Goal: Transaction & Acquisition: Purchase product/service

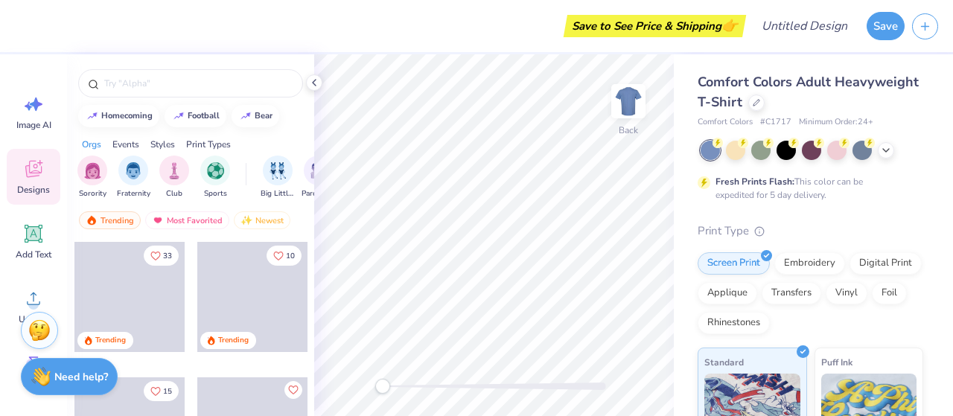
click at [877, 143] on div at bounding box center [812, 150] width 223 height 19
click at [879, 144] on div at bounding box center [812, 150] width 223 height 19
click at [882, 150] on icon at bounding box center [886, 149] width 12 height 12
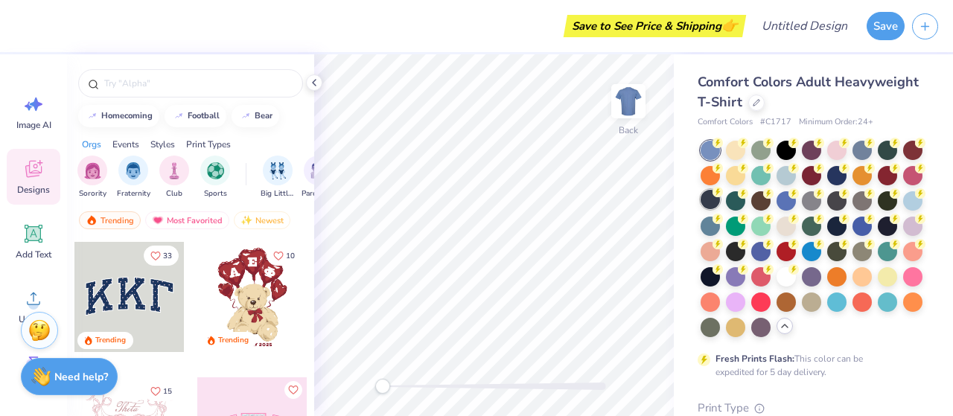
click at [720, 202] on div at bounding box center [710, 199] width 19 height 19
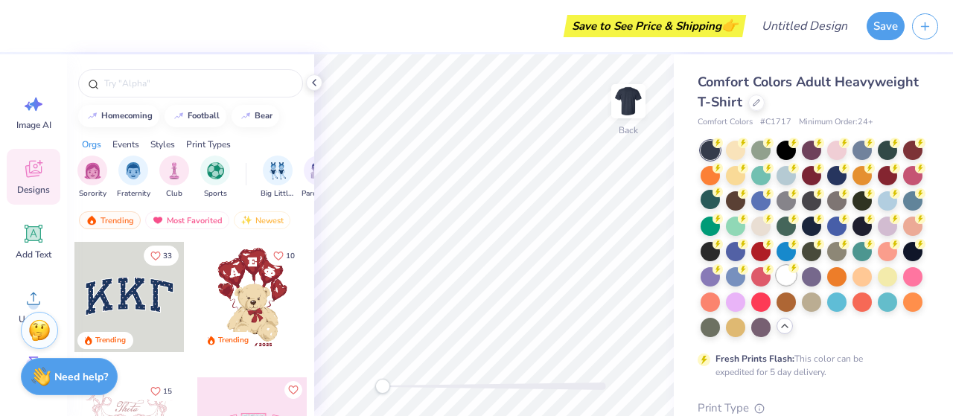
click at [777, 285] on div at bounding box center [786, 275] width 19 height 19
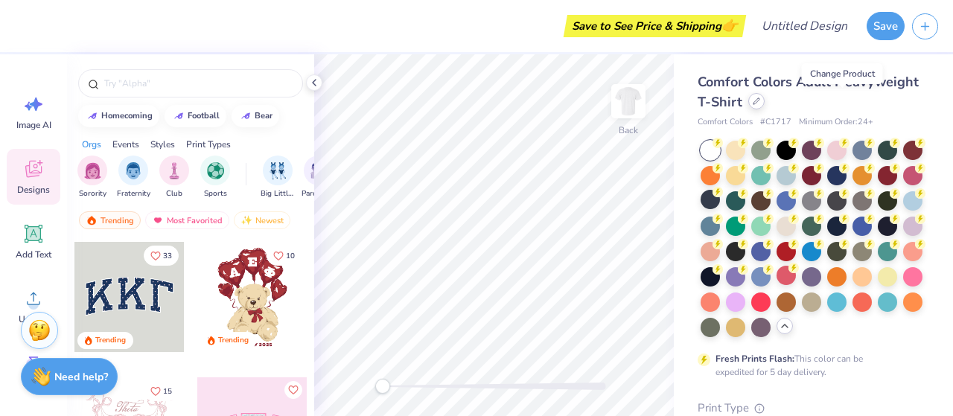
click at [765, 106] on div at bounding box center [756, 101] width 16 height 16
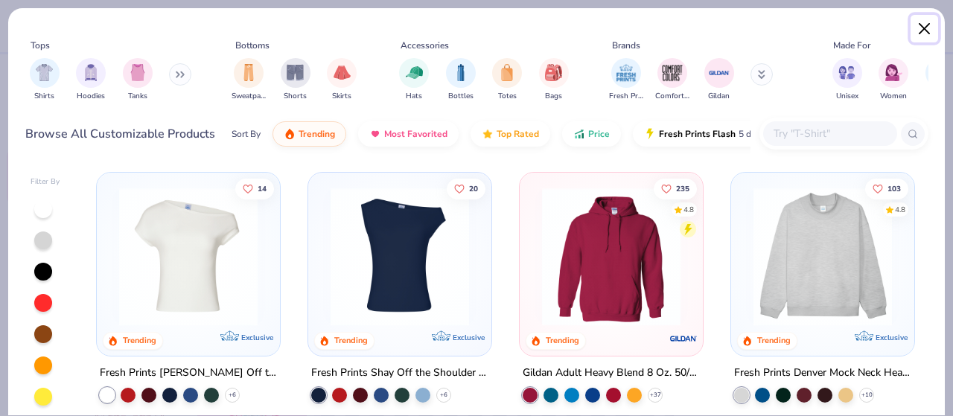
click at [925, 33] on button "Close" at bounding box center [925, 29] width 28 height 28
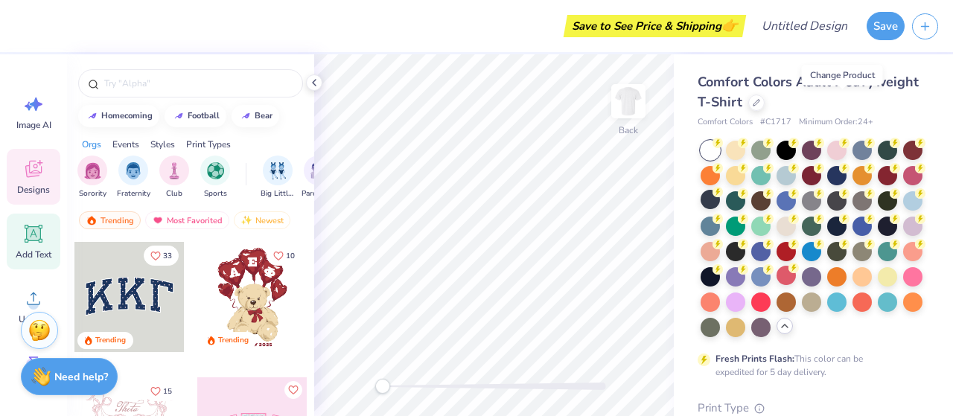
click at [23, 246] on div "Add Text" at bounding box center [34, 242] width 54 height 56
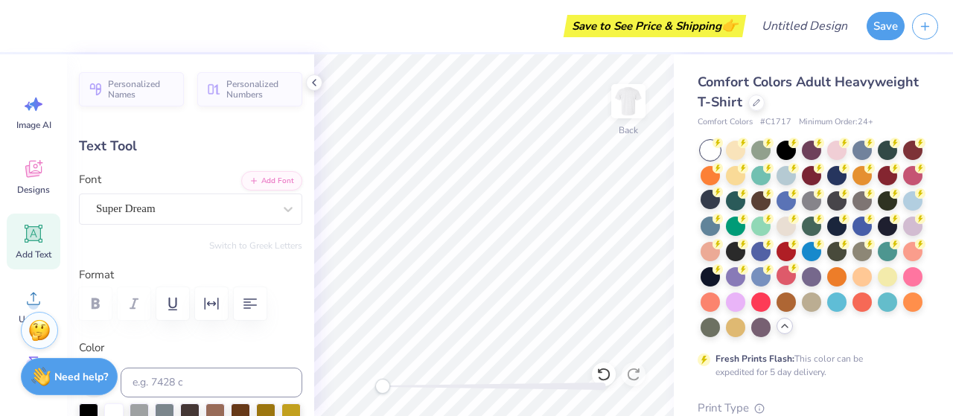
scroll to position [12, 3]
type textarea "Pi [PERSON_NAME]"
paste textarea "("
type textarea "("
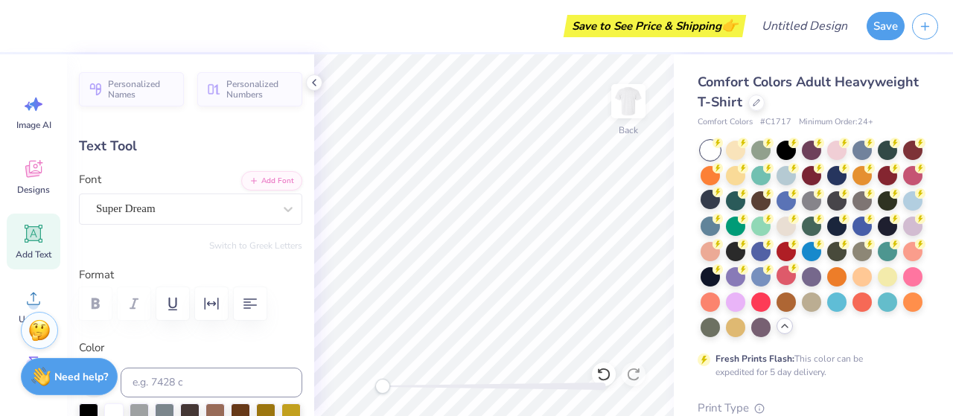
paste textarea "("
type textarea "("
paste textarea "("
type textarea "("
paste textarea
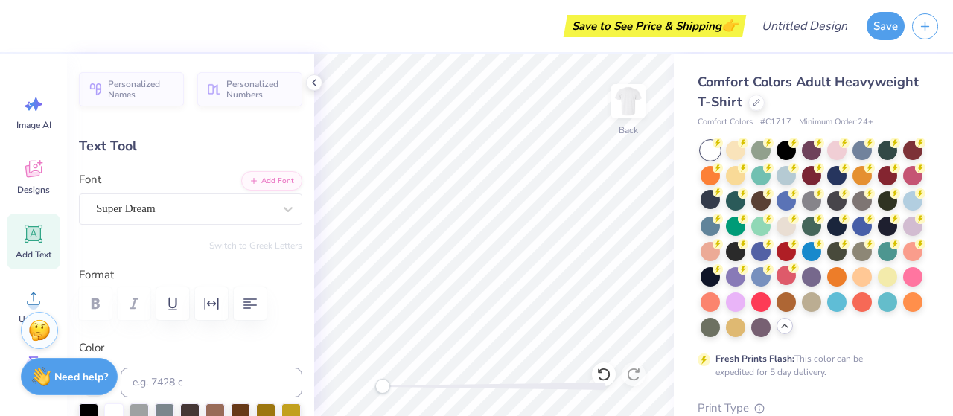
scroll to position [10, 2]
paste textarea
click at [93, 407] on div at bounding box center [88, 411] width 19 height 19
click at [35, 242] on icon at bounding box center [33, 234] width 22 height 22
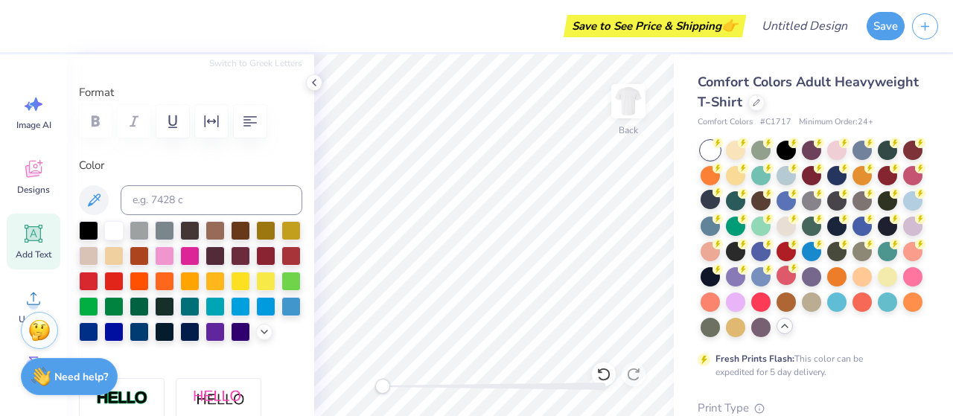
scroll to position [203, 0]
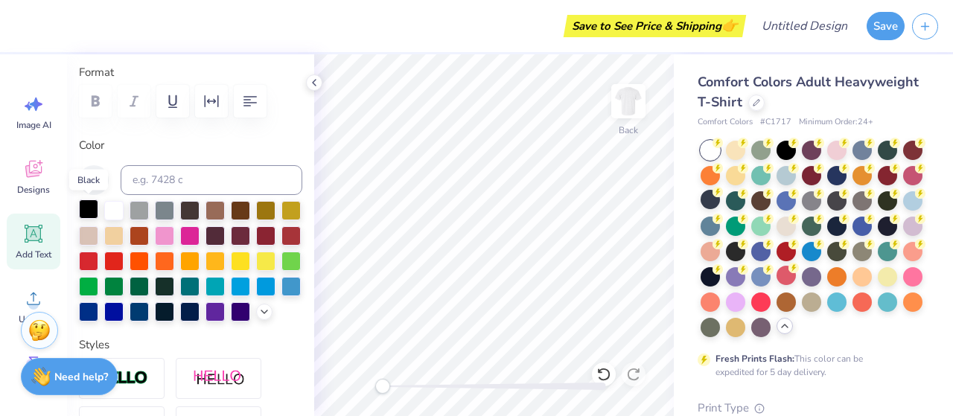
click at [91, 205] on div at bounding box center [88, 209] width 19 height 19
type textarea "h"
type textarea "Pi Kappa Phi Dads day"
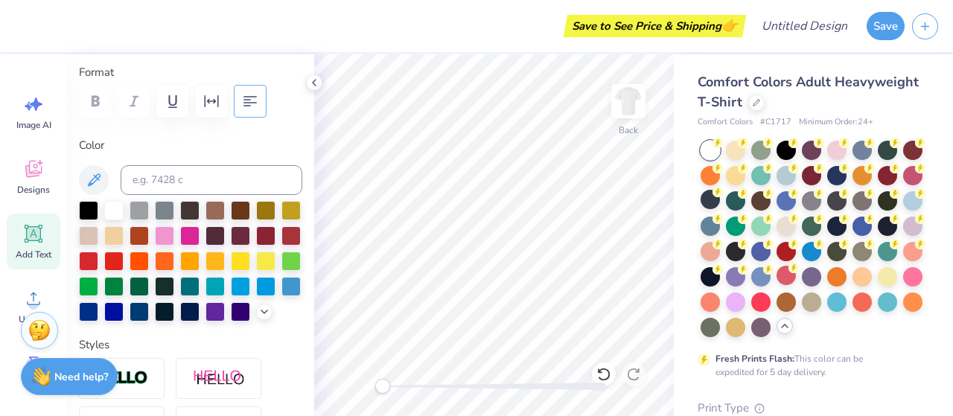
click at [244, 97] on icon "button" at bounding box center [250, 101] width 13 height 10
type input "12.65"
type input "4.74"
type input "1.44"
type input "6.73"
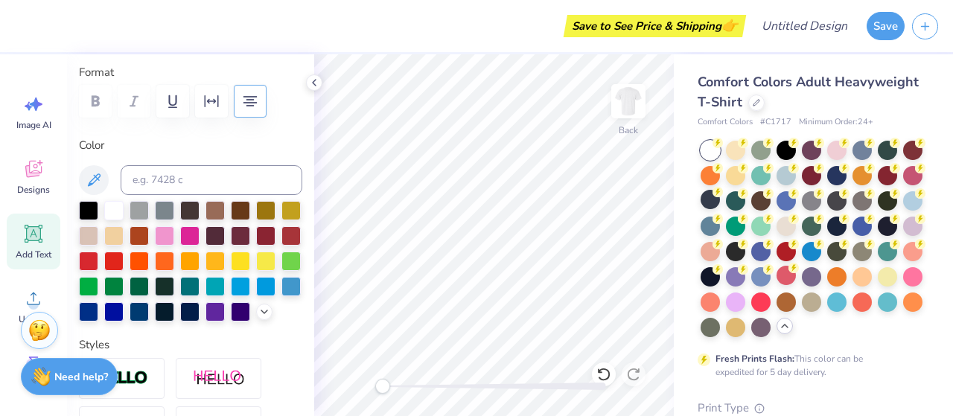
type input "2.52"
click at [626, 112] on img at bounding box center [629, 101] width 60 height 60
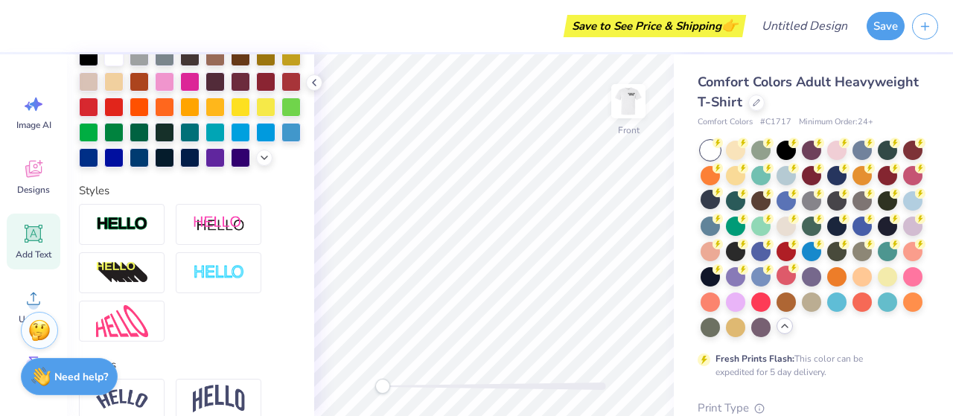
scroll to position [359, 0]
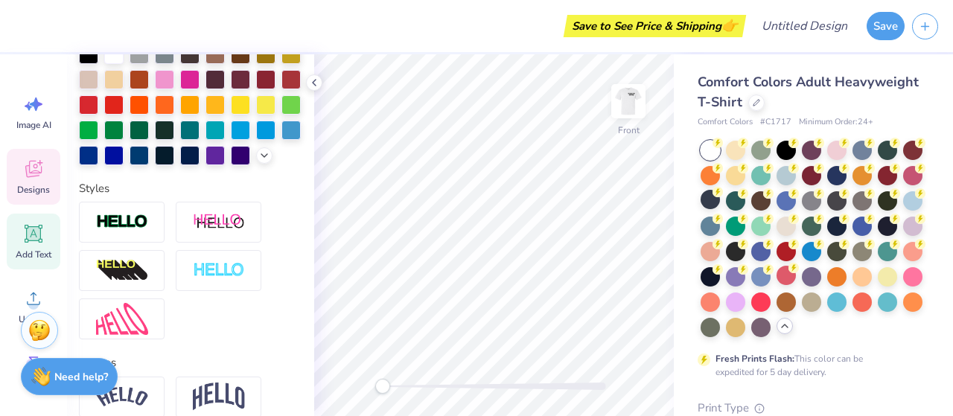
click at [43, 172] on icon at bounding box center [33, 169] width 22 height 22
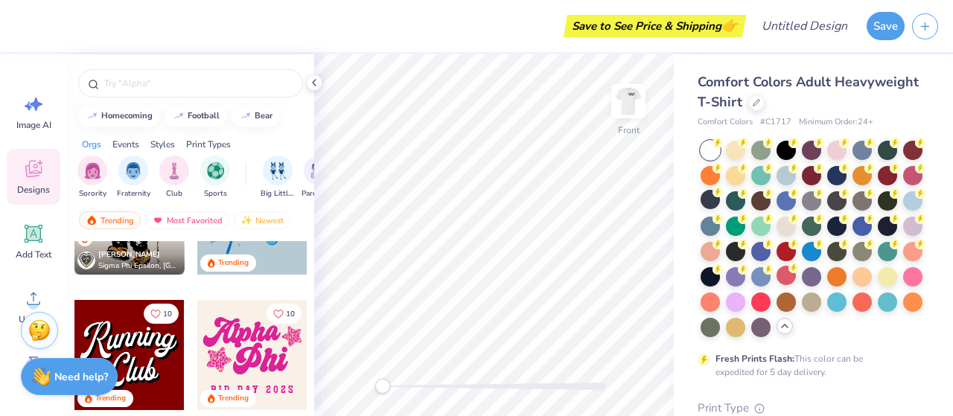
scroll to position [1442, 0]
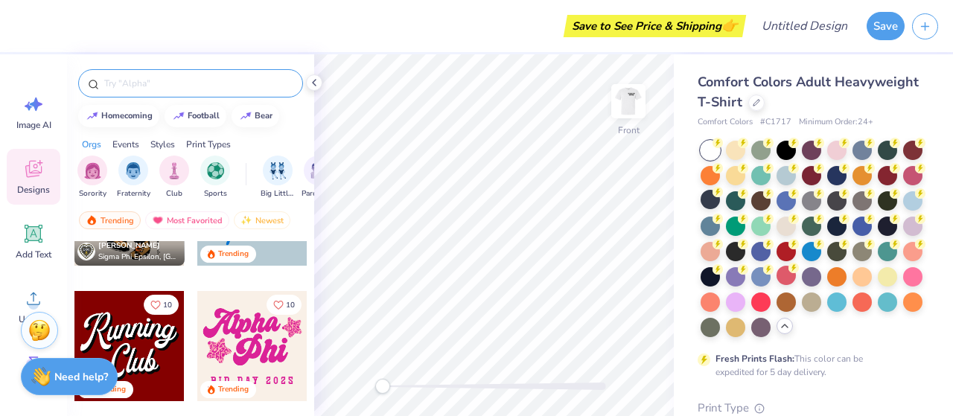
click at [176, 71] on div at bounding box center [190, 83] width 225 height 28
click at [156, 75] on div at bounding box center [190, 83] width 225 height 28
click at [140, 80] on input "text" at bounding box center [198, 83] width 191 height 15
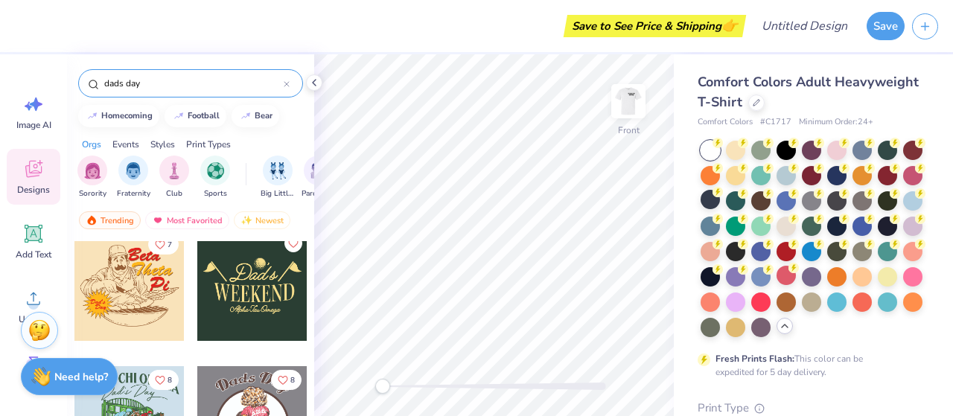
scroll to position [11, 0]
type input "dads day"
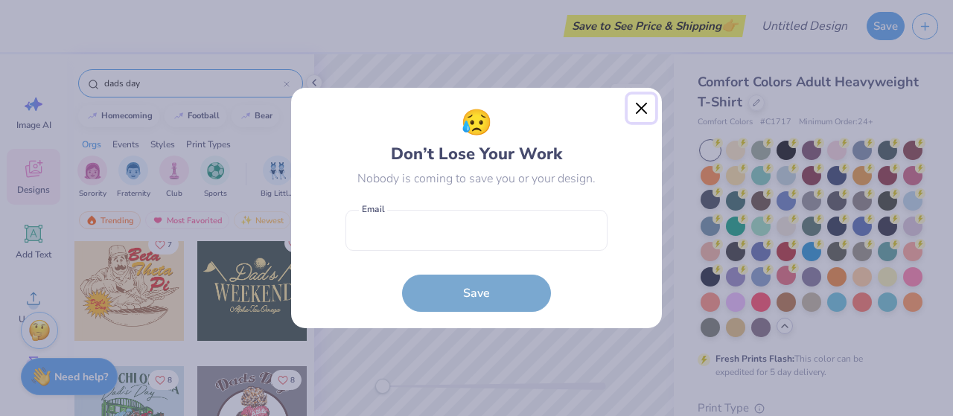
click at [649, 115] on button "Close" at bounding box center [642, 109] width 28 height 28
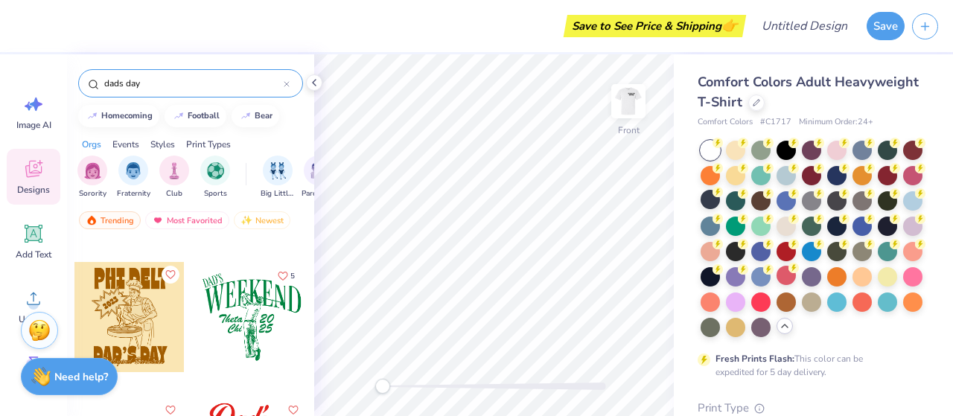
scroll to position [255, 0]
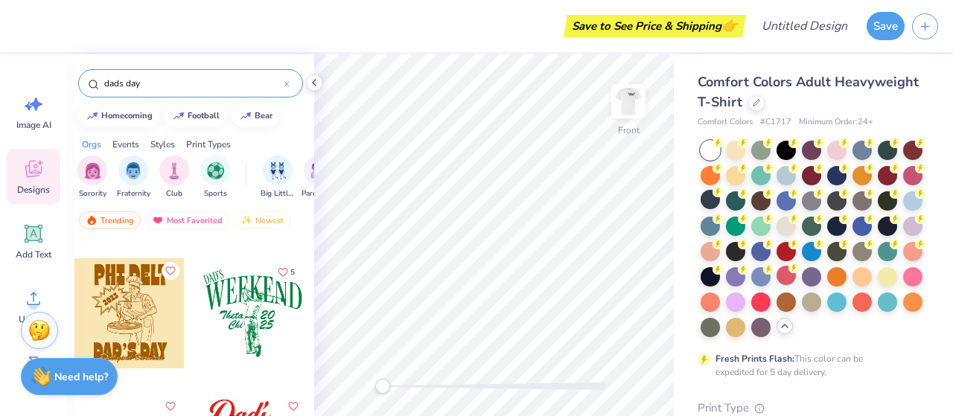
click at [263, 309] on div at bounding box center [252, 313] width 110 height 110
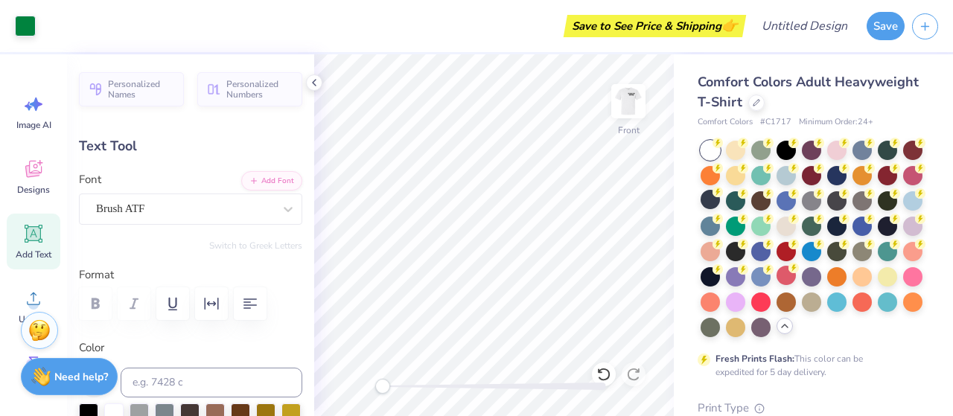
scroll to position [12, 1]
type input "2.87"
type input "1.09"
type input "7.96"
type textarea "Pi"
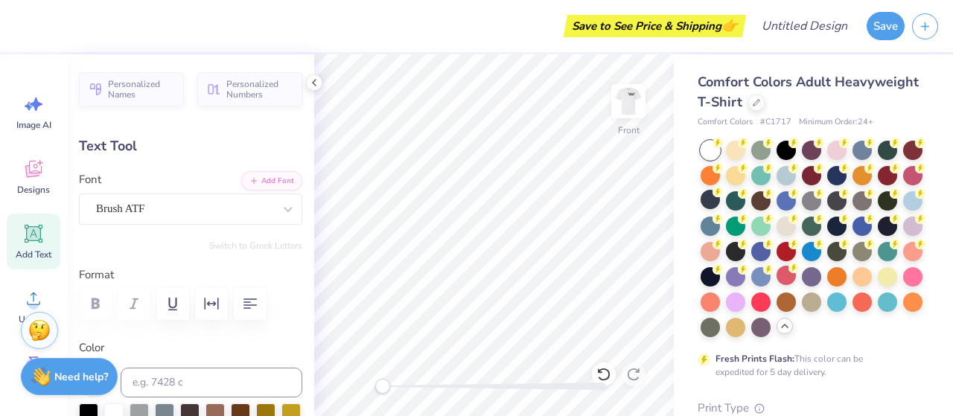
type input "1.74"
type input "1.12"
type input "9.15"
type textarea "Kappa"
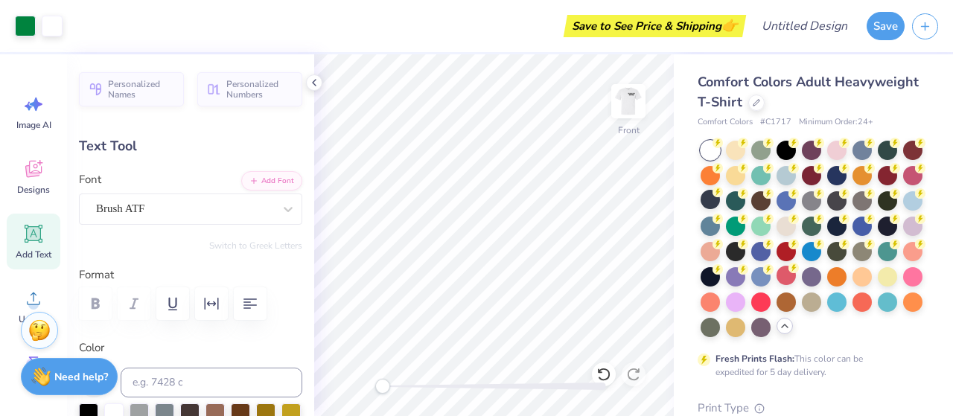
type input "3.29"
type input "1.19"
type input "9.11"
type input "1.33"
type input "1.08"
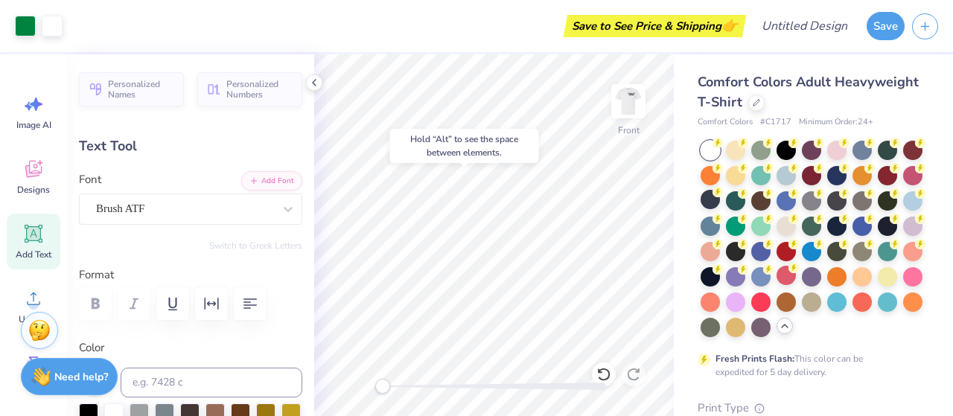
type input "7.97"
type input "3.29"
type input "1.19"
type input "9.15"
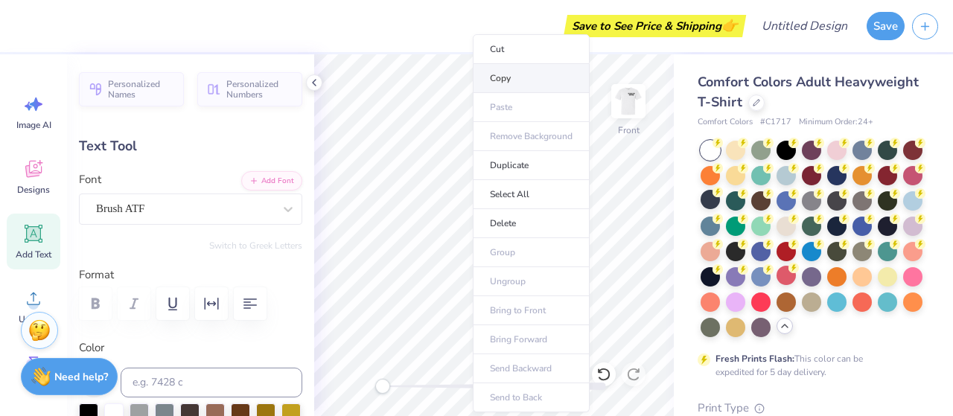
click at [531, 71] on li "Copy" at bounding box center [531, 78] width 117 height 29
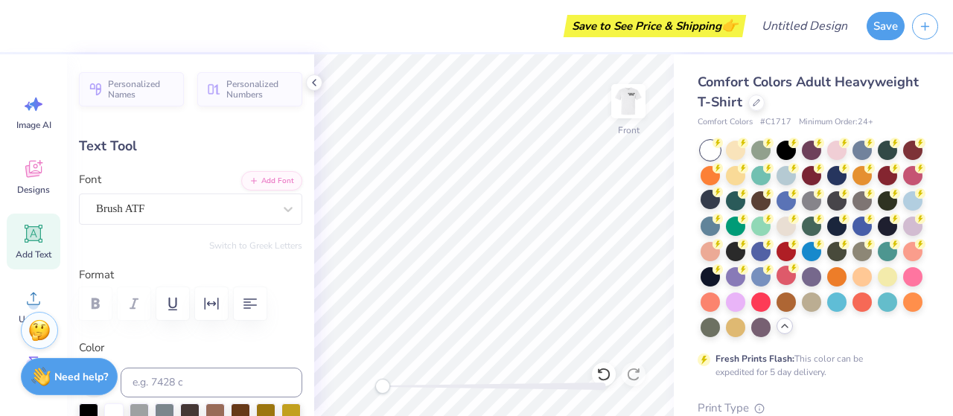
scroll to position [12, 2]
type textarea "H"
type textarea "Phi"
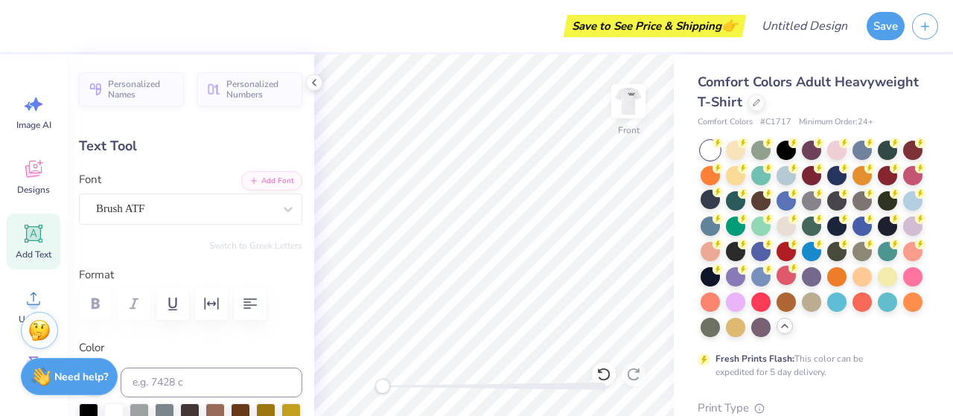
type input "1.77"
type input "1.00"
type input "11.14"
type input "1.33"
type input "1.08"
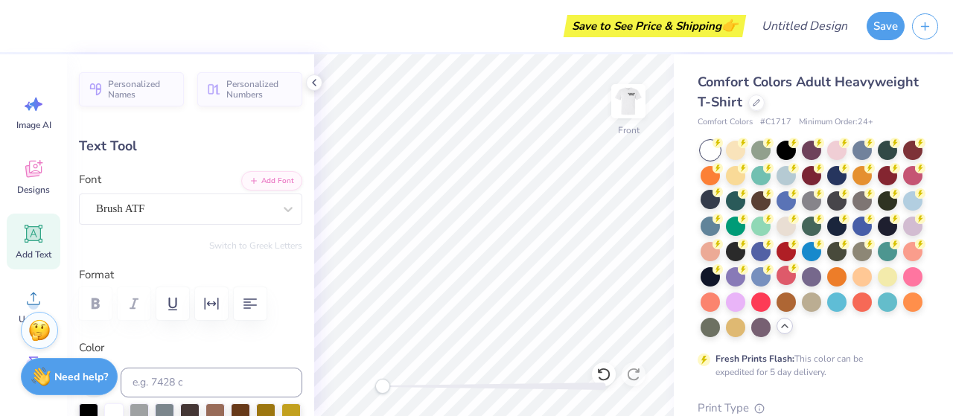
type input "7.93"
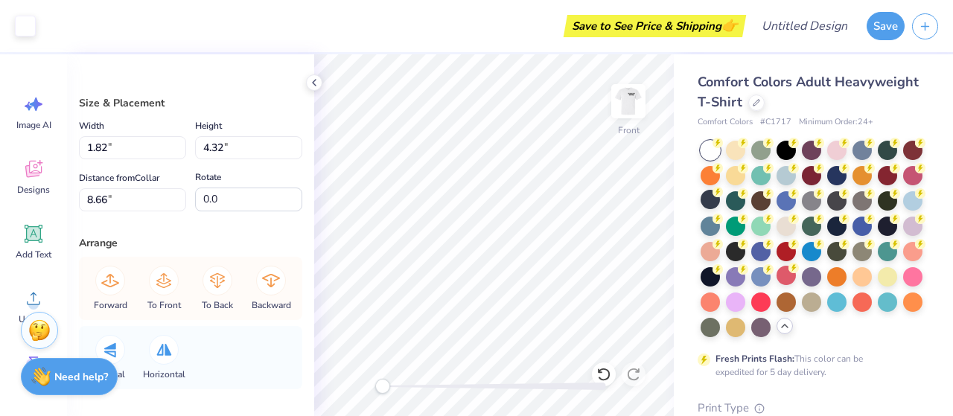
type input "5.18"
type input "8.30"
type input "5.32"
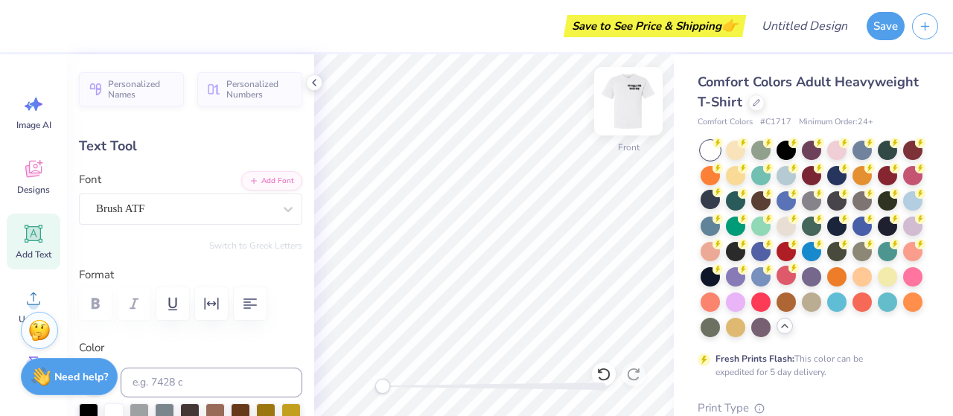
scroll to position [12, 1]
click at [185, 216] on div "Brush ATF" at bounding box center [185, 208] width 180 height 23
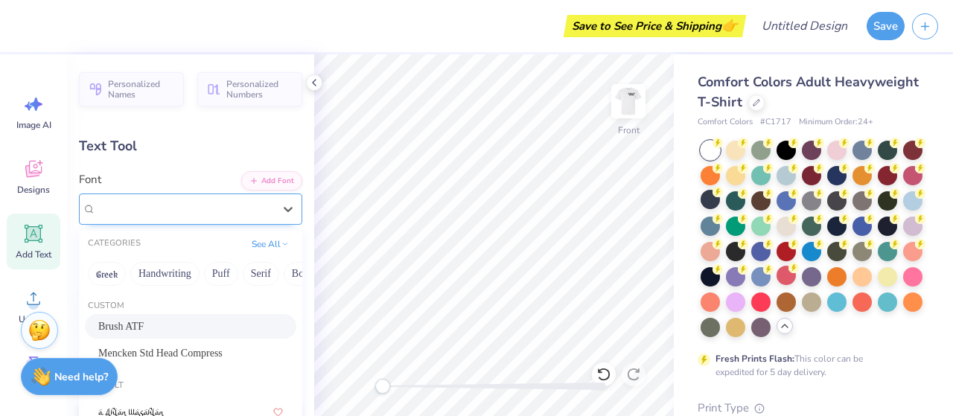
scroll to position [11, 0]
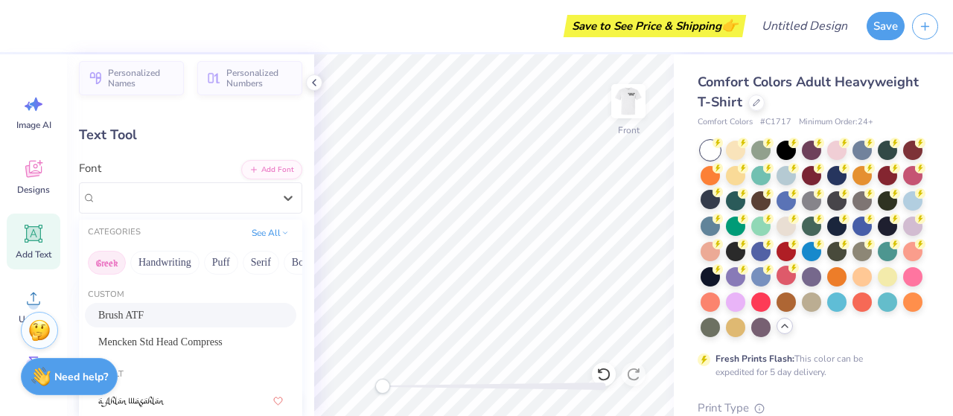
click at [114, 256] on button "Greek" at bounding box center [107, 263] width 38 height 24
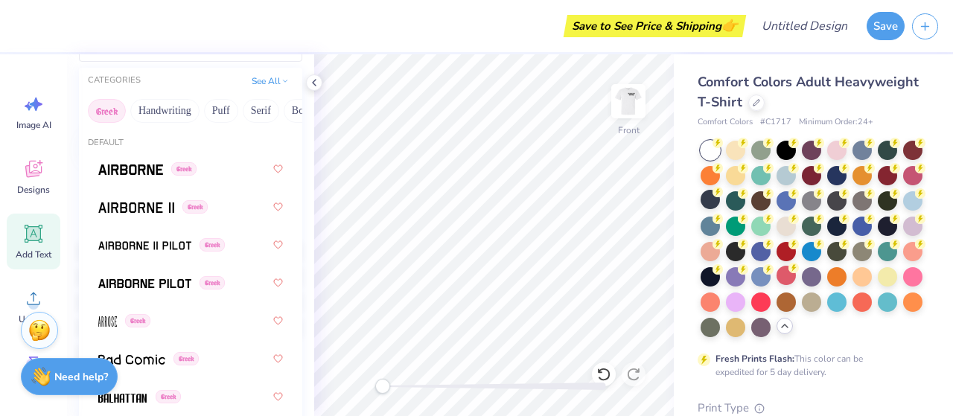
scroll to position [153, 0]
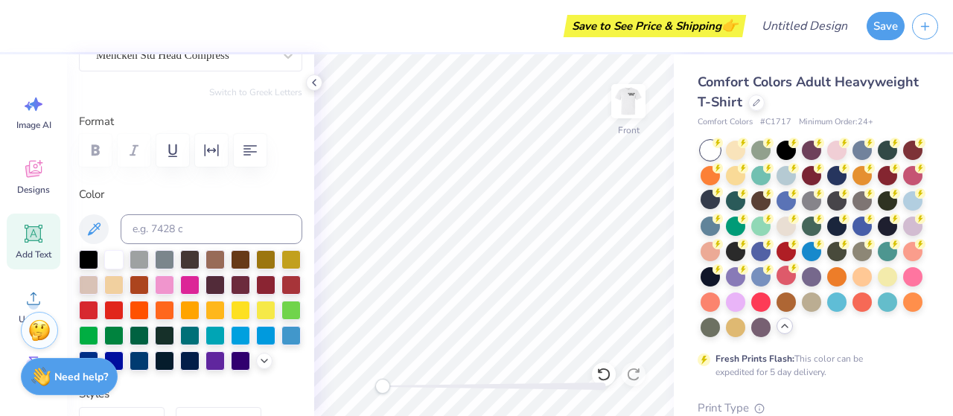
type input "2.51"
type input "1.75"
type input "3.00"
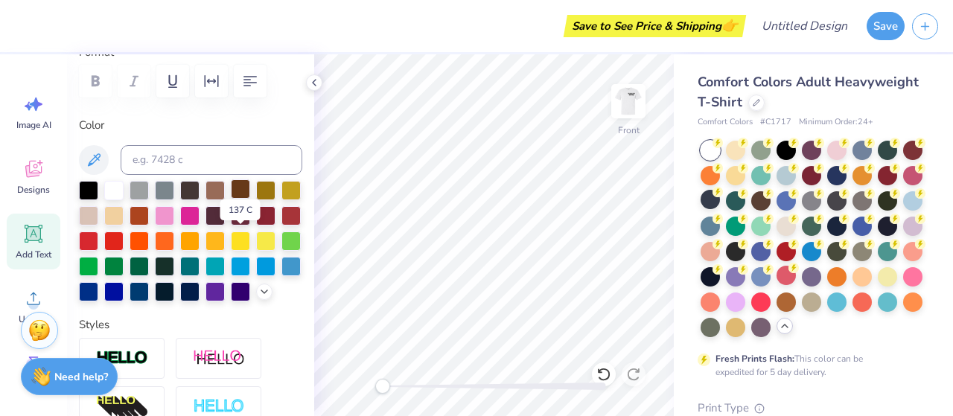
scroll to position [227, 0]
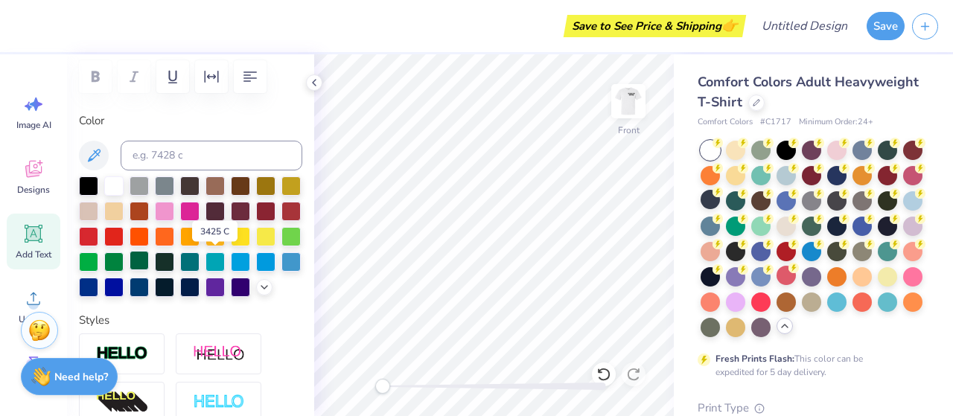
click at [149, 254] on div at bounding box center [139, 260] width 19 height 19
click at [124, 257] on div at bounding box center [113, 260] width 19 height 19
type input "0.0"
click at [631, 108] on img at bounding box center [629, 101] width 60 height 60
type input "6.73"
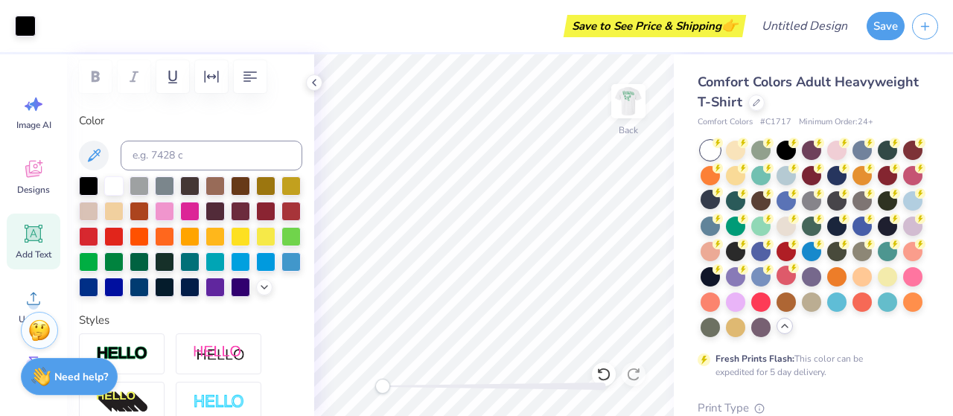
type input "2.52"
click at [124, 264] on div at bounding box center [113, 260] width 19 height 19
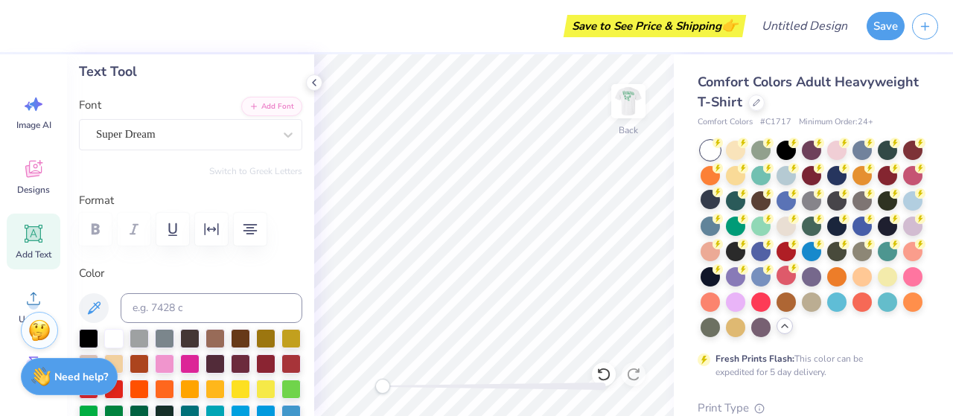
scroll to position [65, 0]
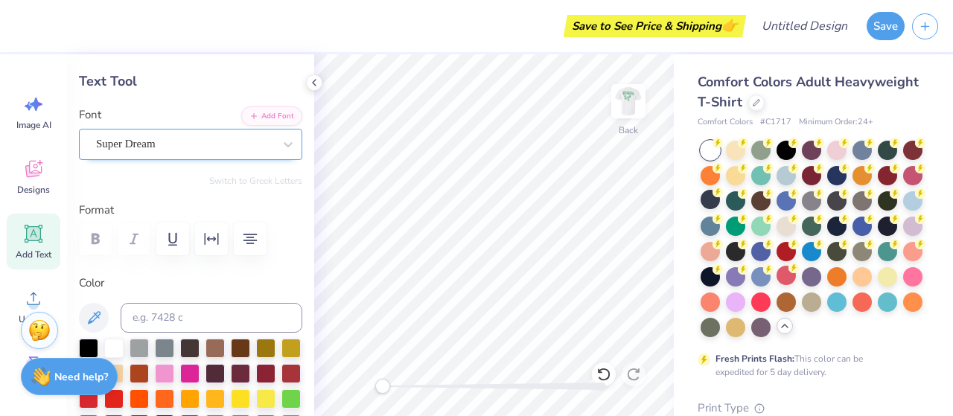
click at [204, 137] on div "Super Dream" at bounding box center [185, 144] width 180 height 23
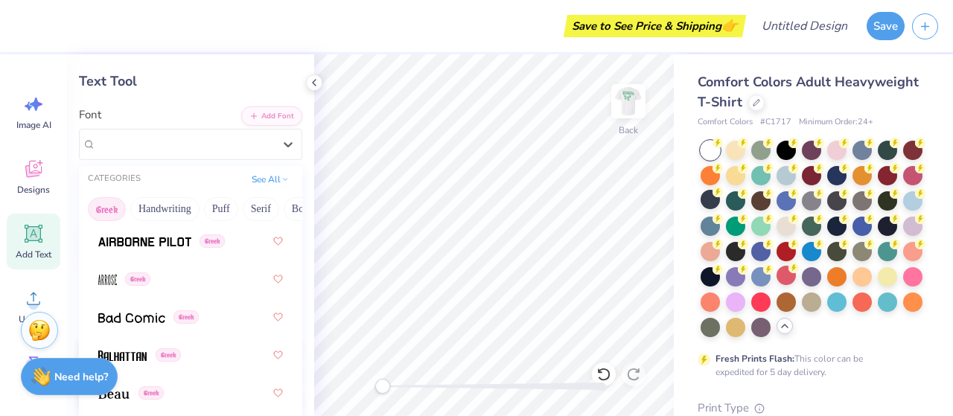
scroll to position [144, 0]
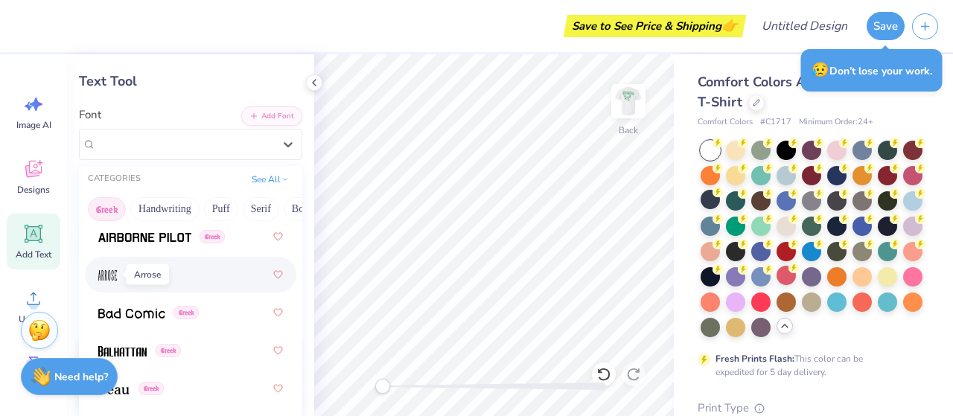
click at [111, 270] on img at bounding box center [107, 275] width 19 height 10
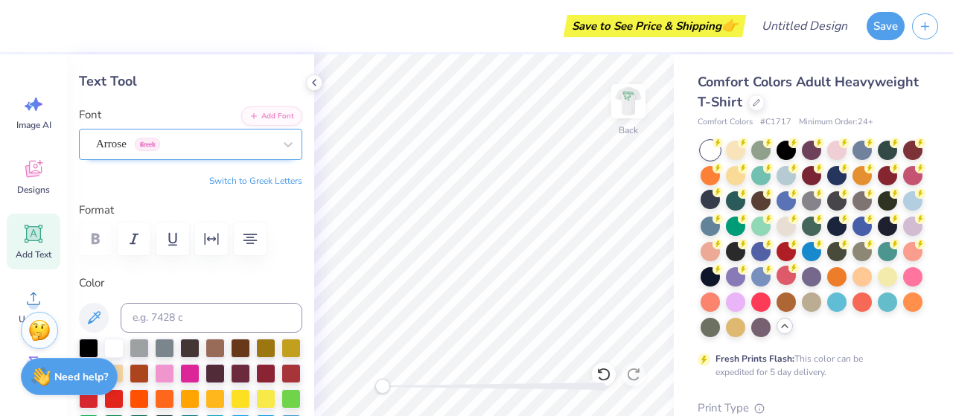
click at [245, 143] on div "Arrose Greek" at bounding box center [185, 144] width 180 height 23
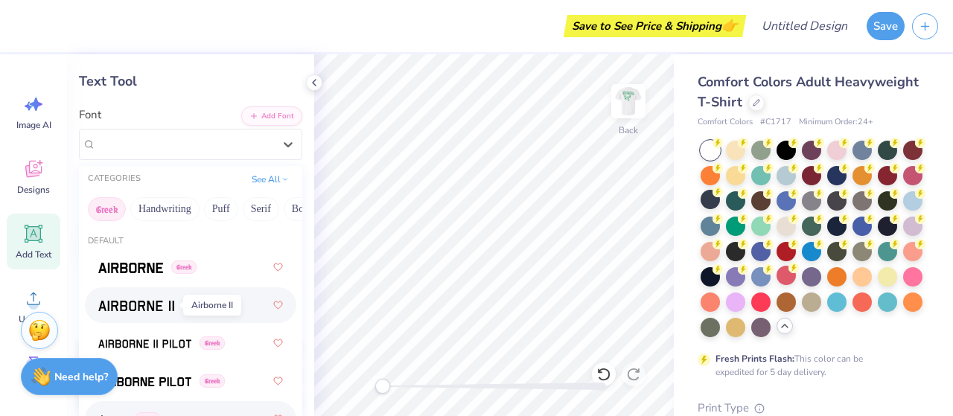
click at [157, 306] on img at bounding box center [136, 306] width 76 height 10
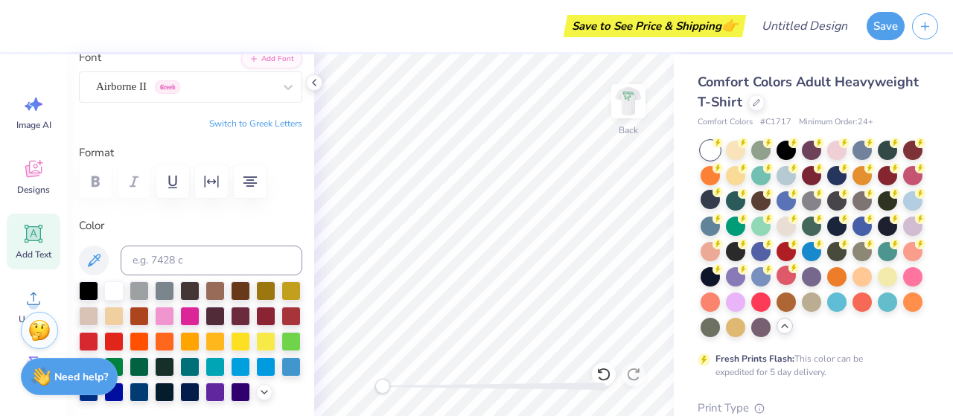
scroll to position [123, 0]
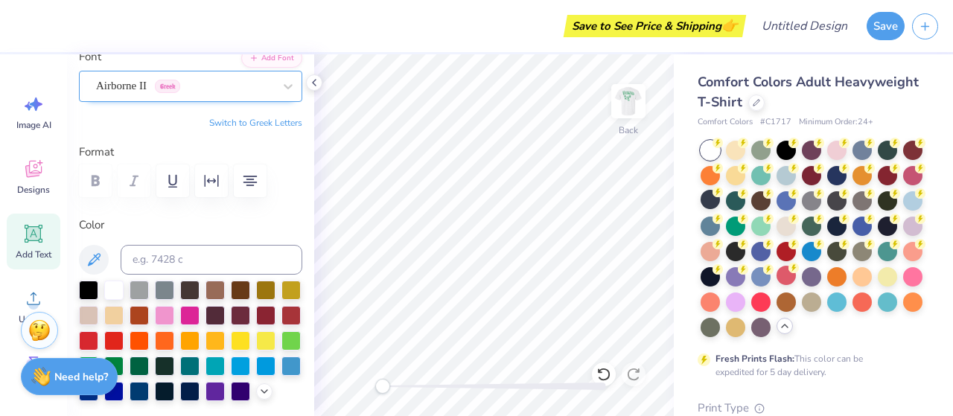
click at [209, 71] on div "Airborne II Greek" at bounding box center [190, 86] width 223 height 31
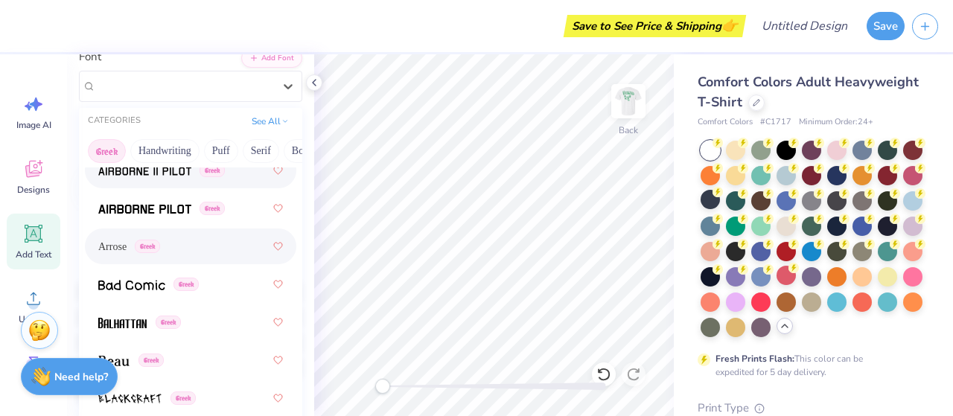
scroll to position [115, 0]
click at [109, 242] on span "Arrose" at bounding box center [112, 246] width 28 height 16
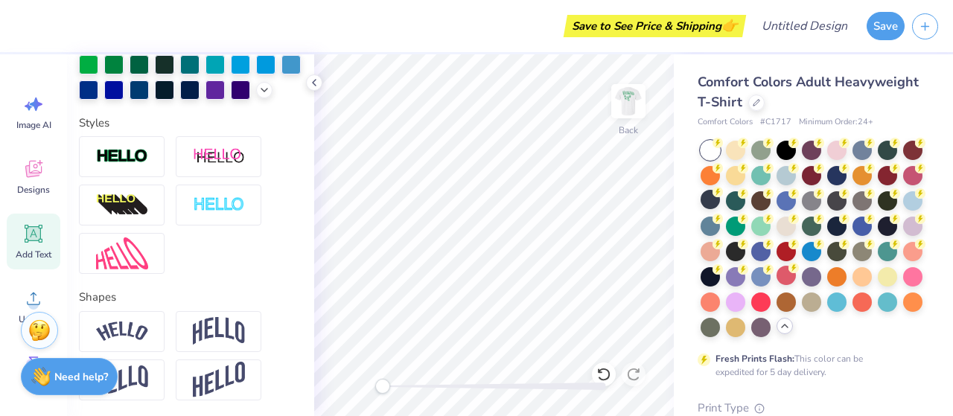
scroll to position [442, 0]
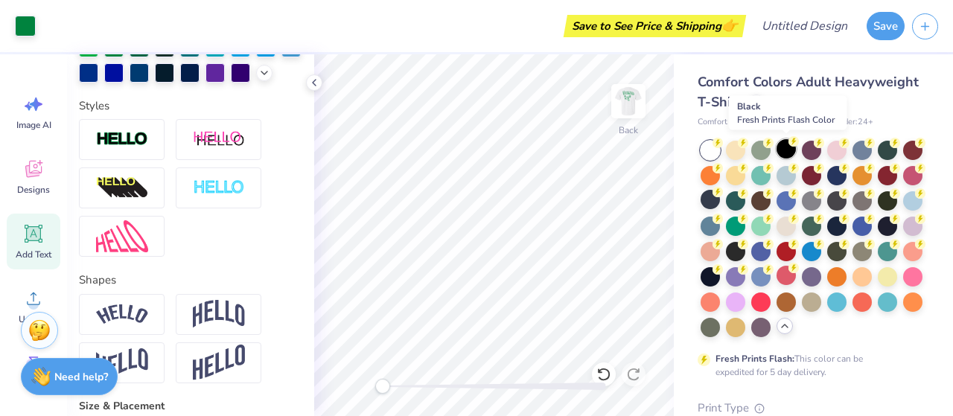
click at [787, 144] on div at bounding box center [786, 148] width 19 height 19
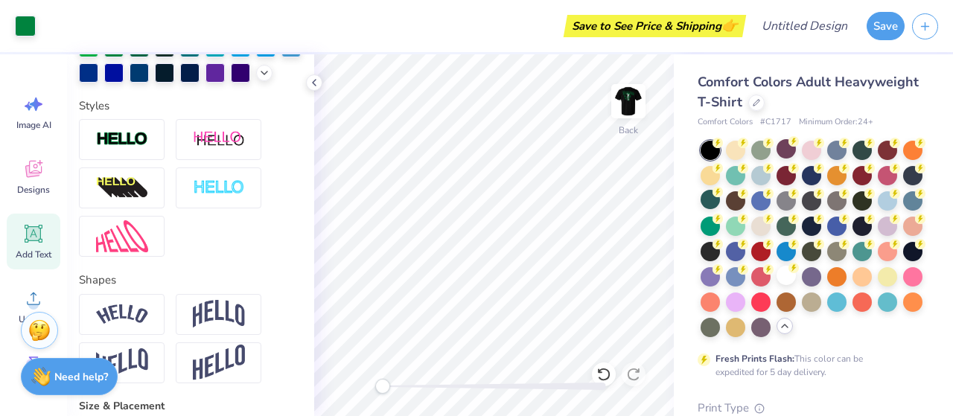
click at [787, 144] on div at bounding box center [786, 148] width 19 height 19
click at [793, 153] on div at bounding box center [786, 148] width 19 height 19
click at [629, 106] on img at bounding box center [629, 101] width 30 height 30
type input "4.20"
type input "2.61"
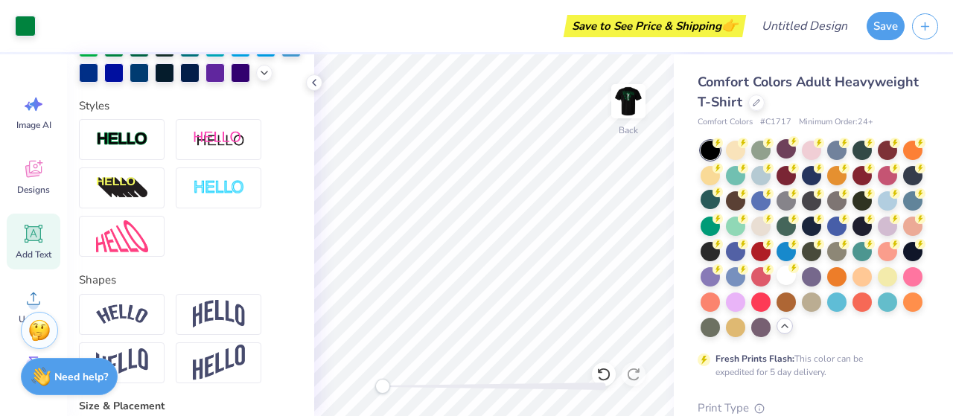
type input "2.95"
click at [634, 97] on img at bounding box center [629, 101] width 60 height 60
click at [598, 374] on icon at bounding box center [603, 374] width 15 height 15
click at [633, 373] on icon at bounding box center [633, 374] width 15 height 15
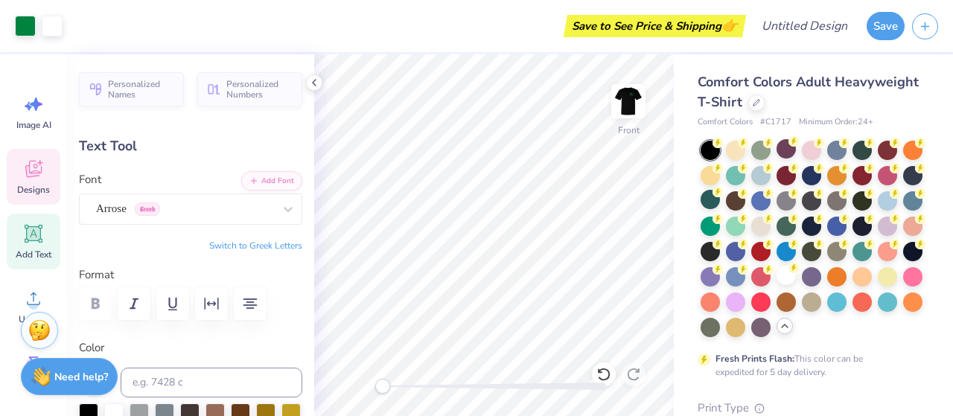
click at [48, 179] on div "Designs" at bounding box center [34, 177] width 54 height 56
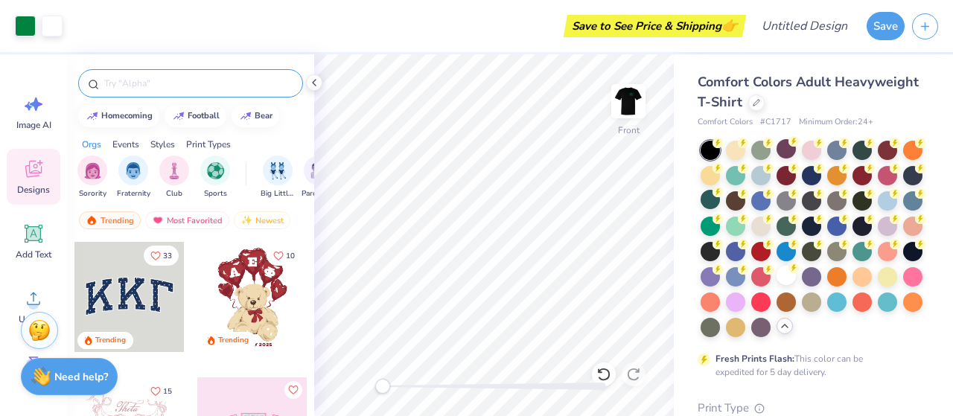
click at [184, 71] on div at bounding box center [190, 83] width 225 height 28
click at [135, 86] on input "text" at bounding box center [198, 83] width 191 height 15
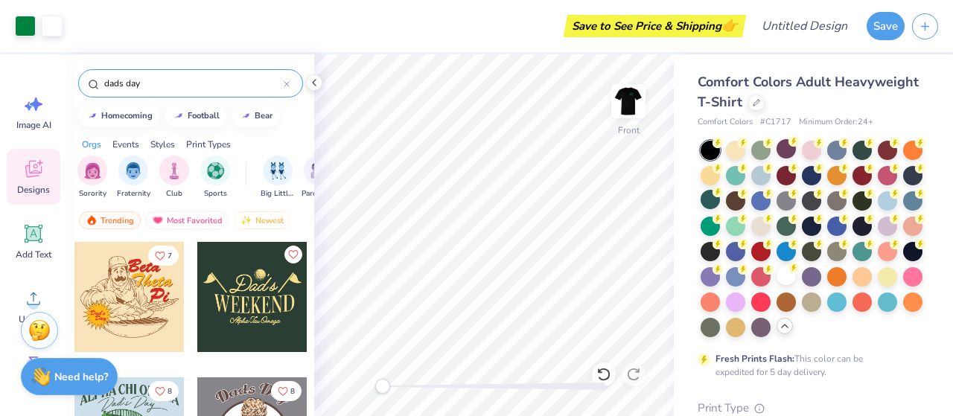
type input "dads day"
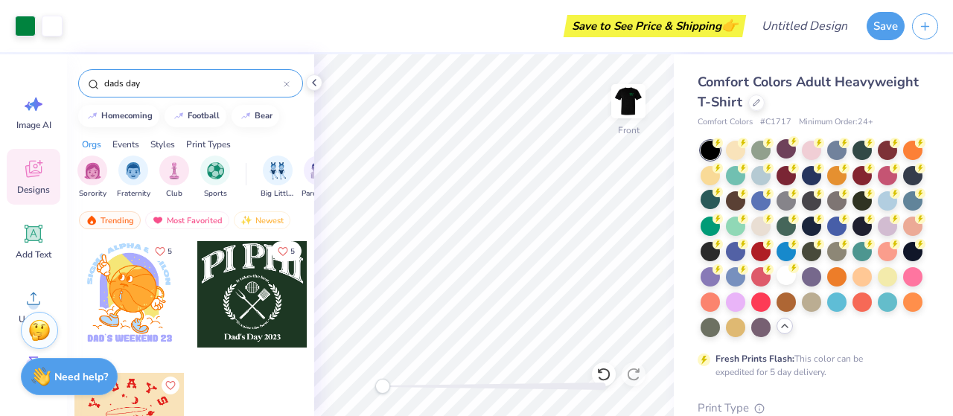
scroll to position [2615, 0]
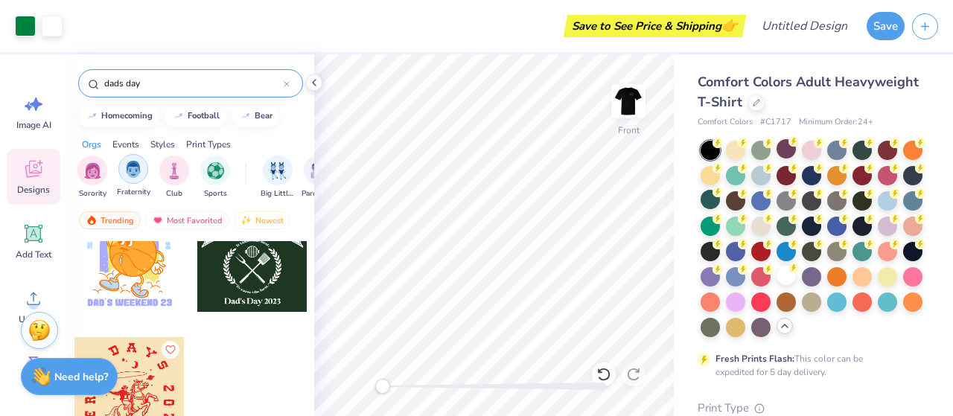
click at [124, 181] on div "Fraternity" at bounding box center [134, 176] width 34 height 44
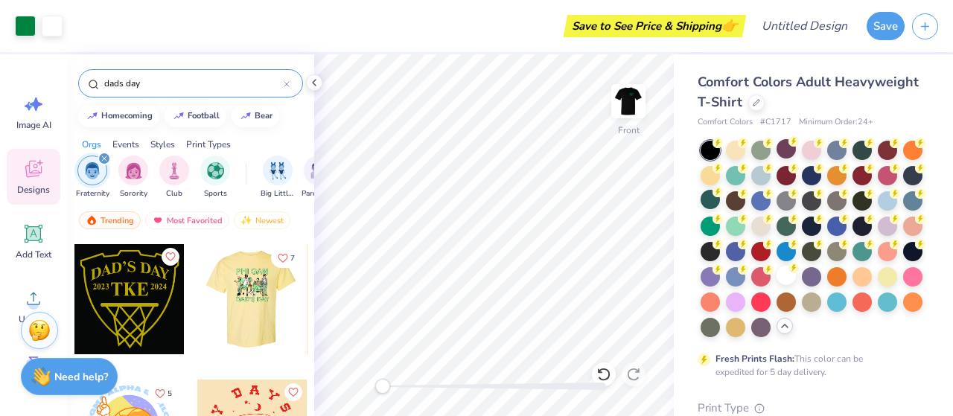
scroll to position [1072, 0]
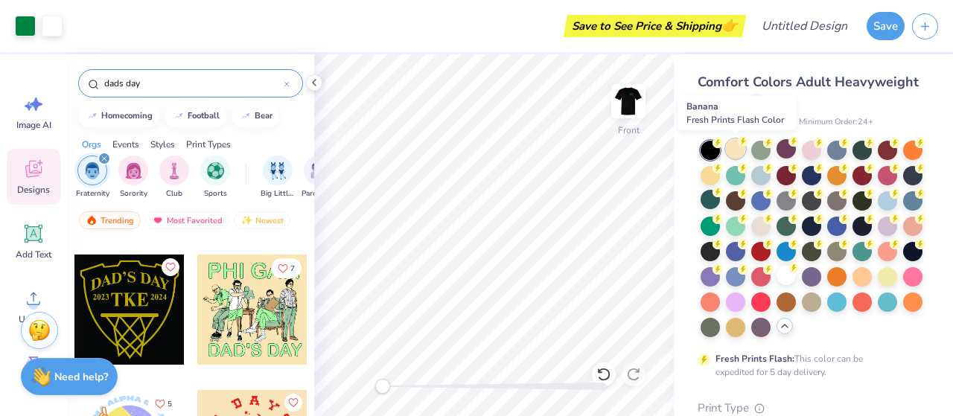
click at [735, 141] on div at bounding box center [735, 148] width 19 height 19
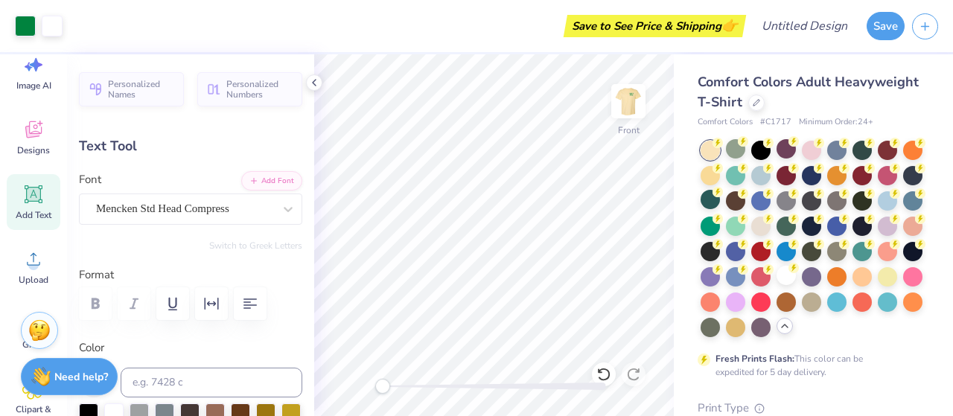
scroll to position [0, 0]
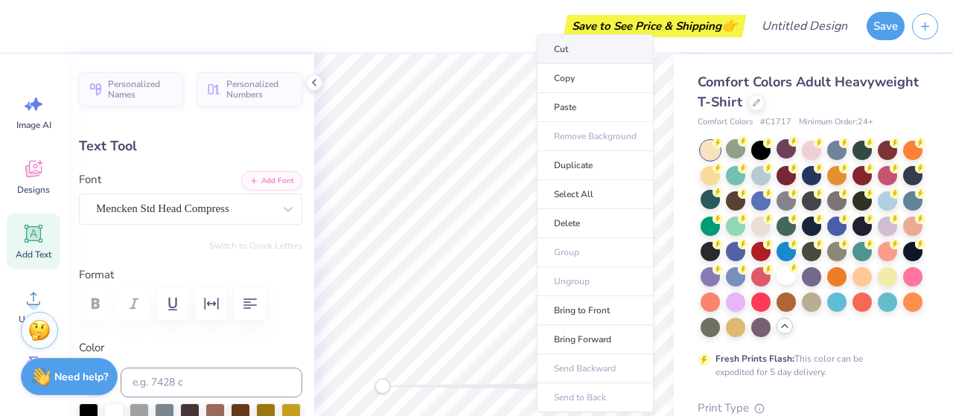
click at [567, 57] on li "Cut" at bounding box center [595, 49] width 117 height 30
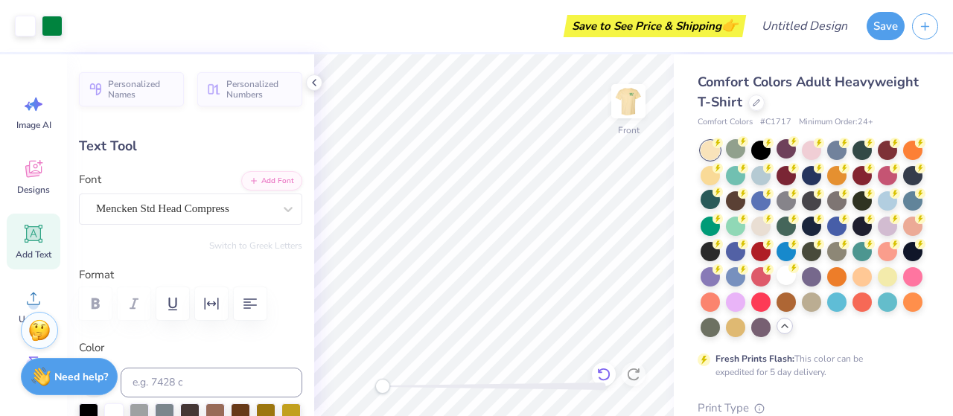
click at [596, 370] on icon at bounding box center [603, 374] width 15 height 15
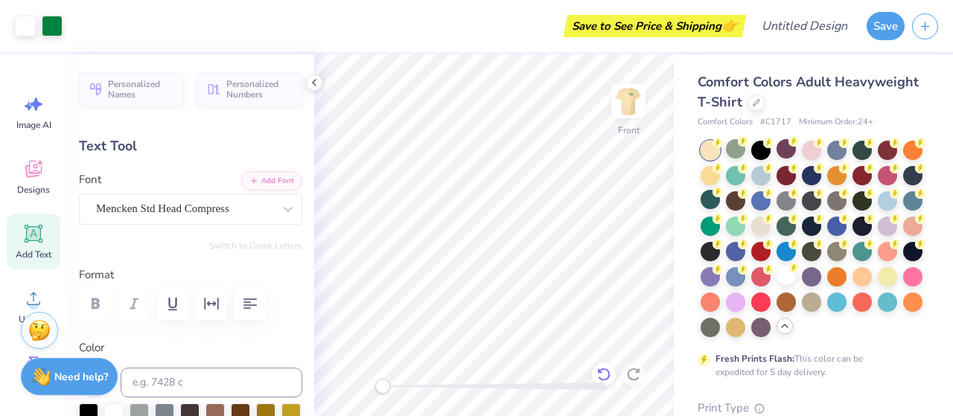
click at [607, 372] on icon at bounding box center [603, 374] width 15 height 15
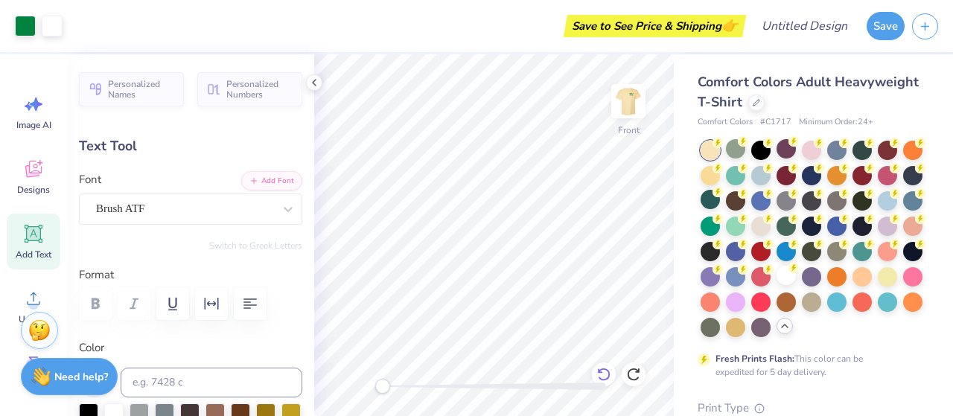
type input "3.29"
type input "1.19"
type input "9.15"
click at [607, 372] on icon at bounding box center [603, 374] width 15 height 15
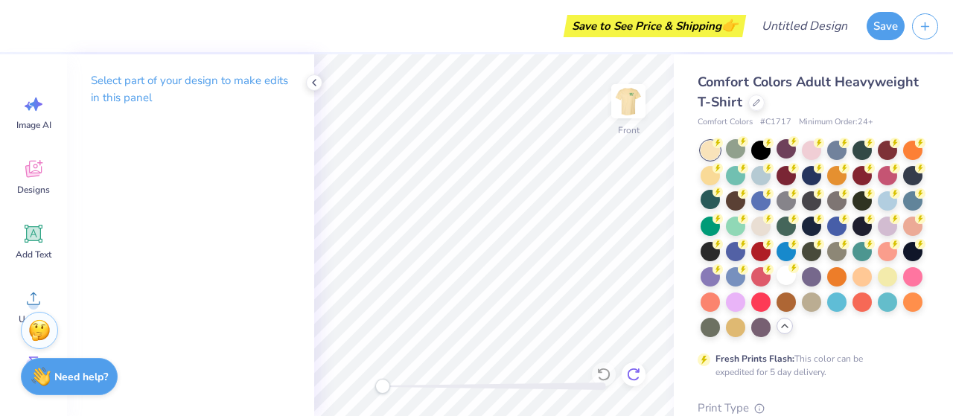
click at [641, 372] on div at bounding box center [634, 375] width 24 height 24
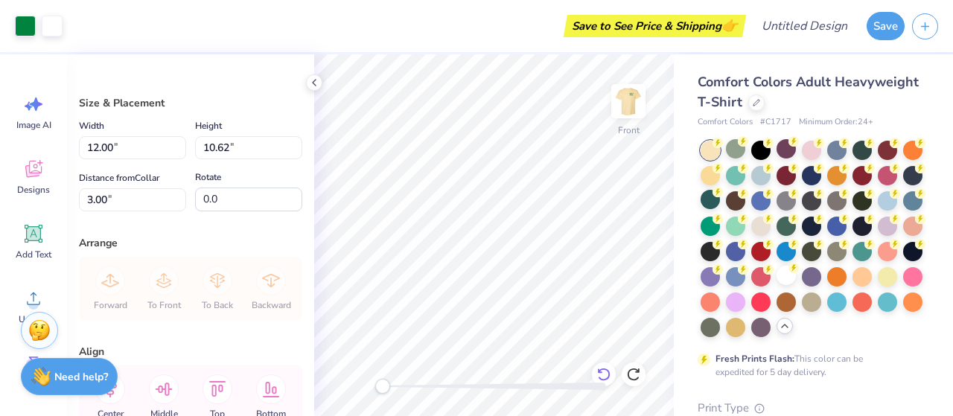
click at [605, 375] on icon at bounding box center [603, 374] width 15 height 15
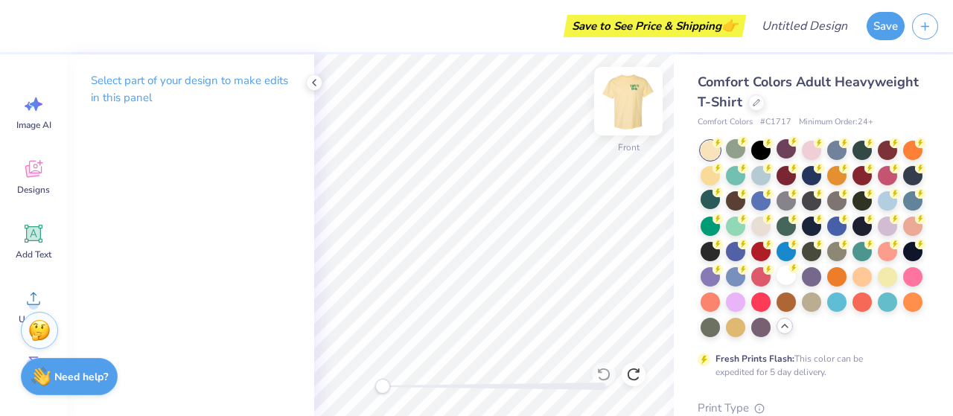
click at [626, 84] on img at bounding box center [629, 101] width 60 height 60
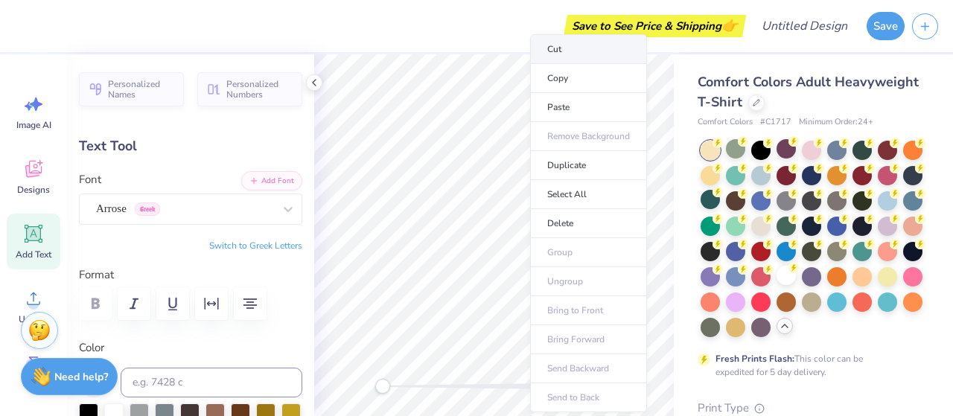
click at [576, 46] on li "Cut" at bounding box center [588, 49] width 117 height 30
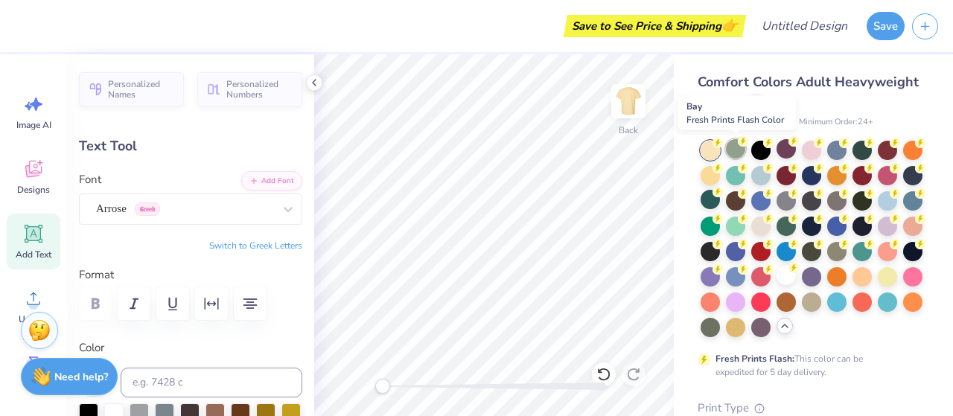
click at [737, 142] on div at bounding box center [735, 148] width 19 height 19
click at [777, 285] on div at bounding box center [786, 275] width 19 height 19
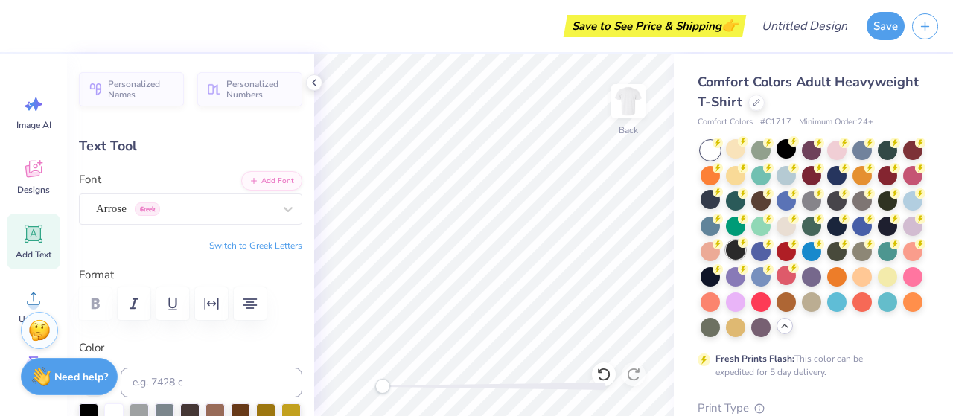
click at [745, 259] on div at bounding box center [735, 250] width 19 height 19
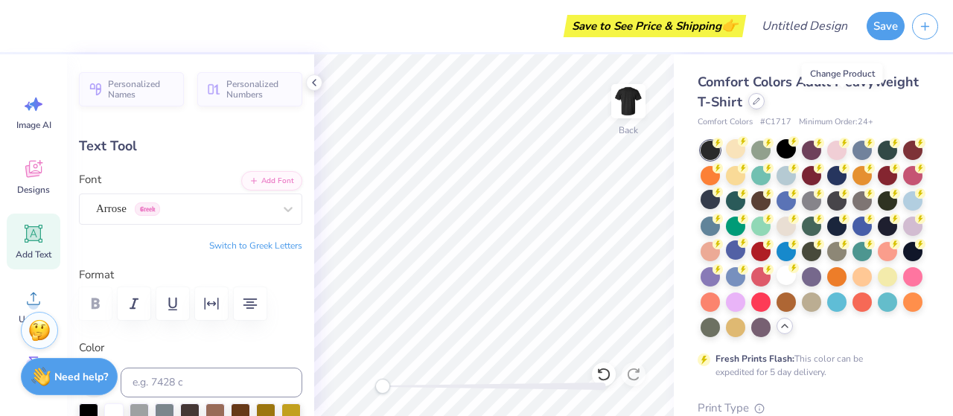
click at [765, 97] on div at bounding box center [756, 101] width 16 height 16
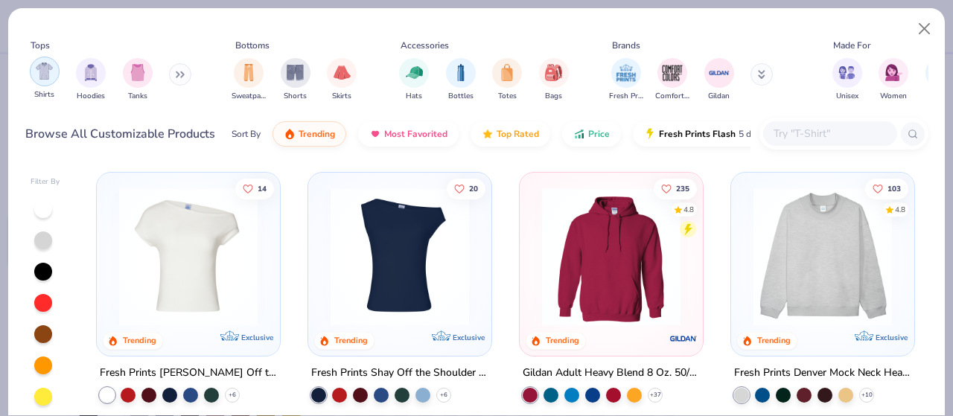
click at [43, 71] on img "filter for Shirts" at bounding box center [44, 71] width 17 height 17
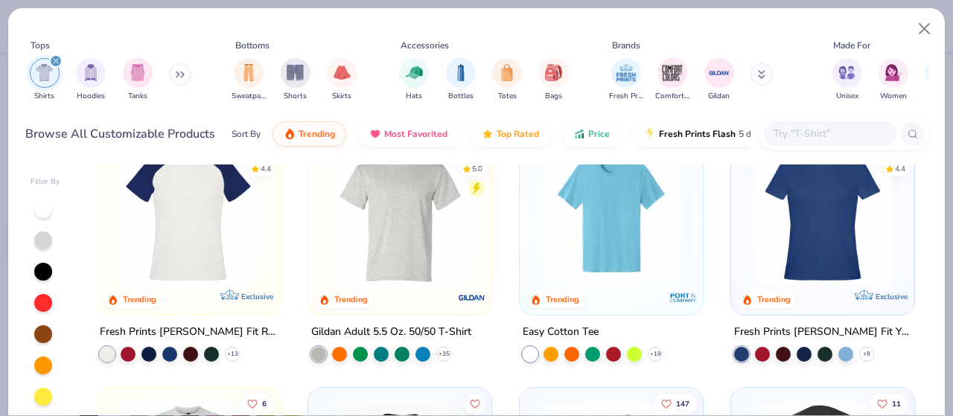
scroll to position [556, 0]
click at [569, 191] on img at bounding box center [611, 214] width 153 height 139
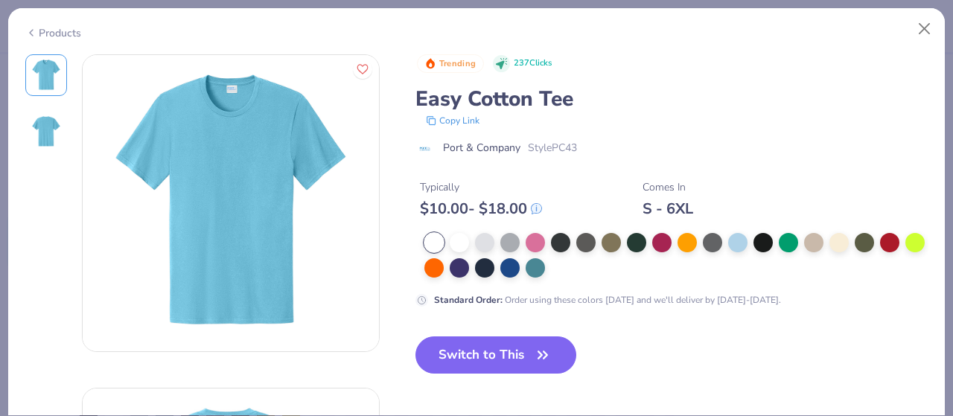
click at [48, 126] on img at bounding box center [46, 132] width 36 height 36
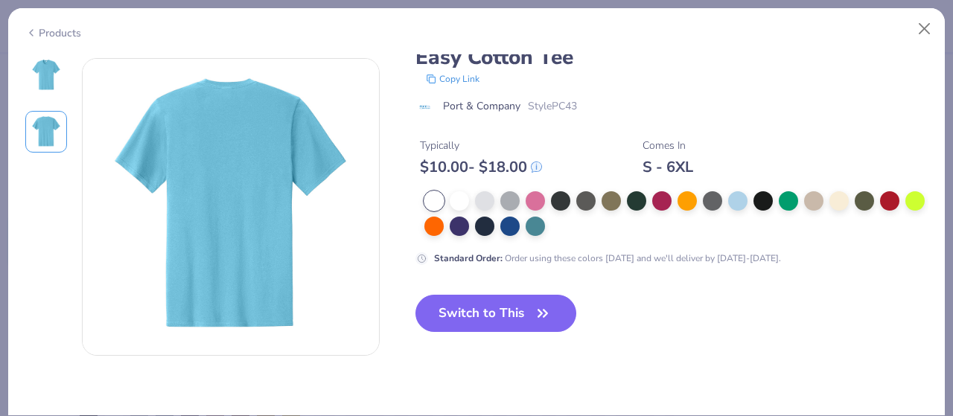
scroll to position [334, 0]
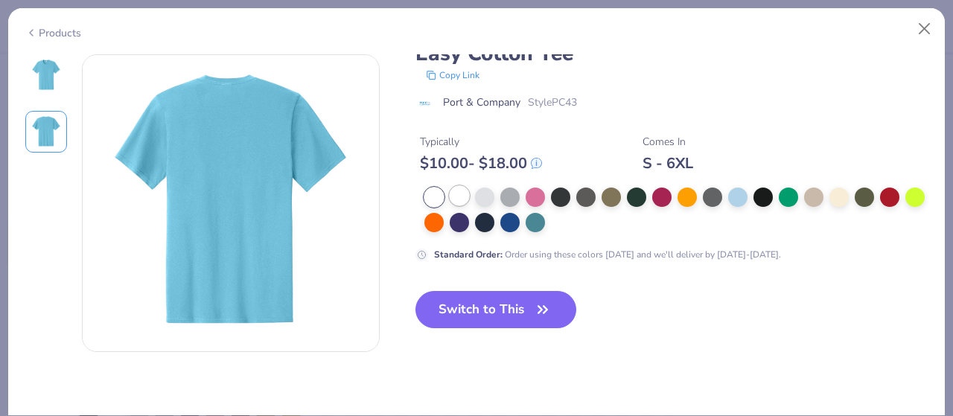
click at [458, 198] on div at bounding box center [459, 195] width 19 height 19
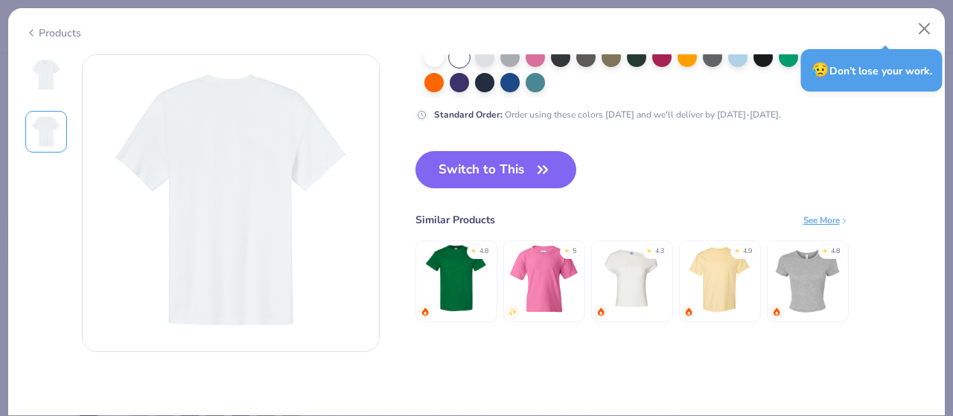
click at [47, 89] on img at bounding box center [46, 75] width 36 height 36
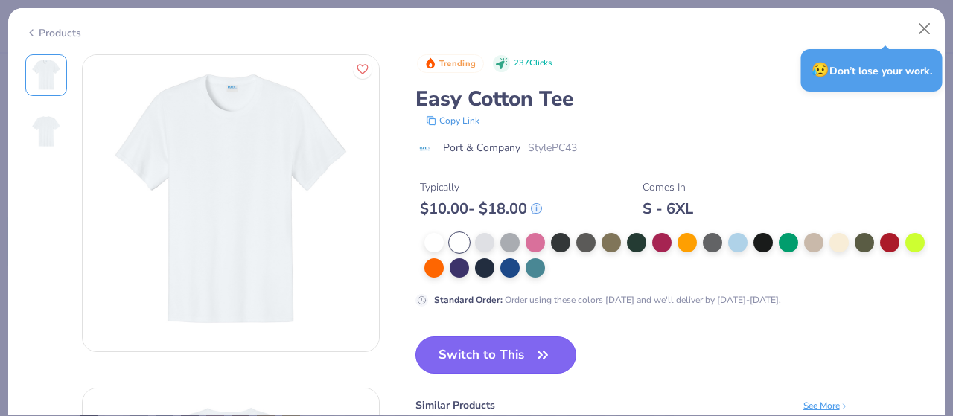
click at [538, 338] on button "Switch to This" at bounding box center [497, 355] width 162 height 37
click at [518, 354] on button "Switch to This" at bounding box center [497, 355] width 162 height 37
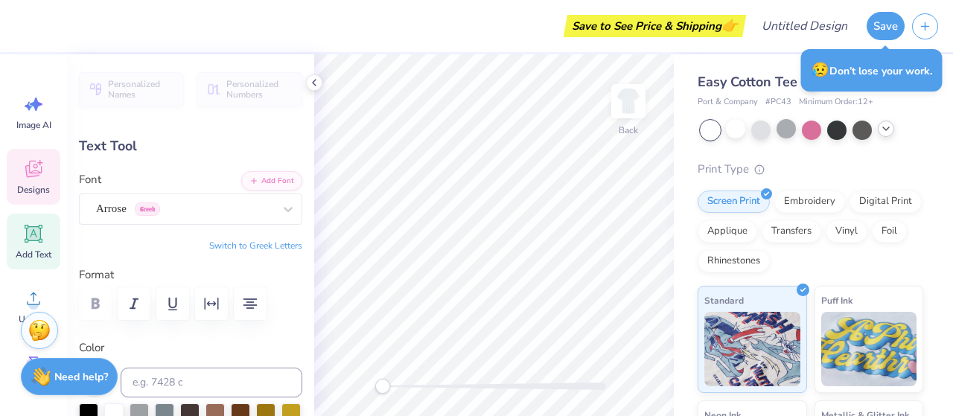
click at [34, 179] on icon at bounding box center [33, 169] width 22 height 22
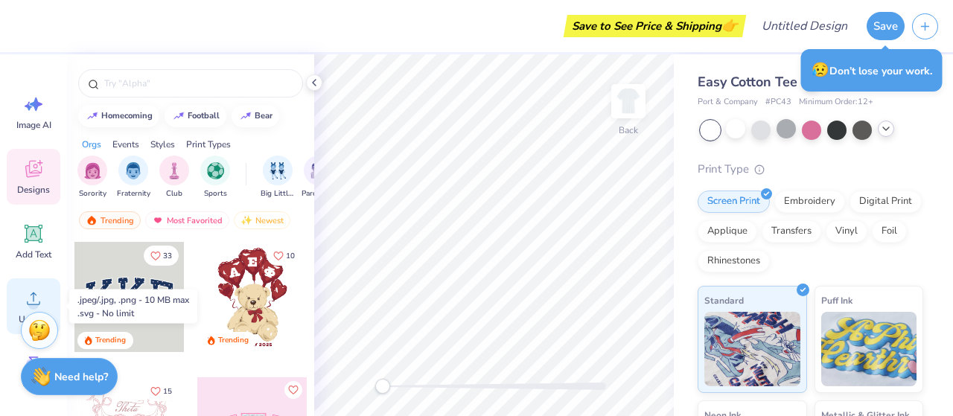
click at [38, 288] on icon at bounding box center [33, 298] width 22 height 22
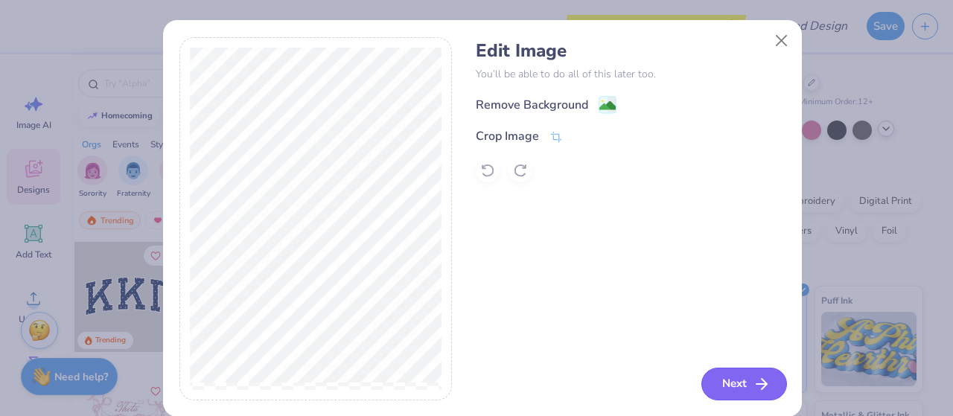
click at [753, 389] on icon "button" at bounding box center [762, 384] width 18 height 18
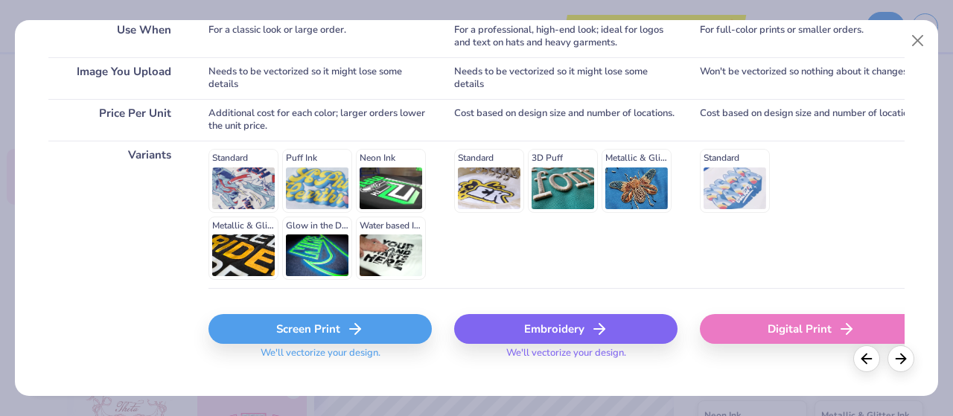
scroll to position [326, 0]
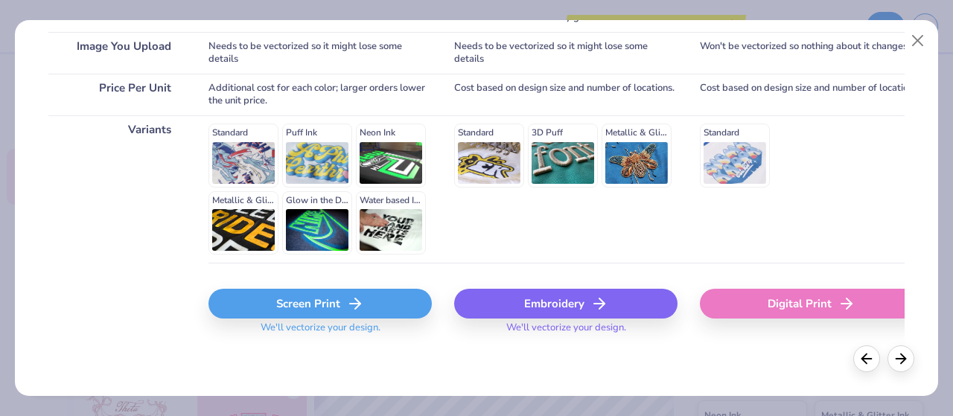
click at [388, 302] on div "Screen Print" at bounding box center [320, 304] width 223 height 30
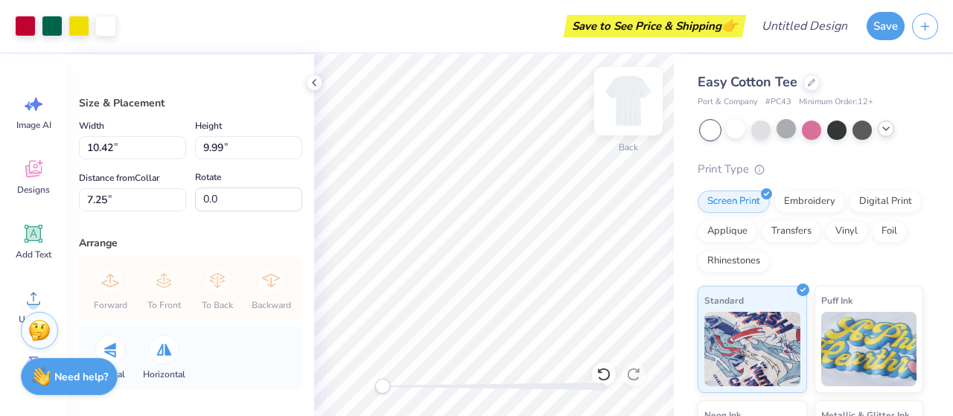
click at [633, 99] on img at bounding box center [629, 101] width 60 height 60
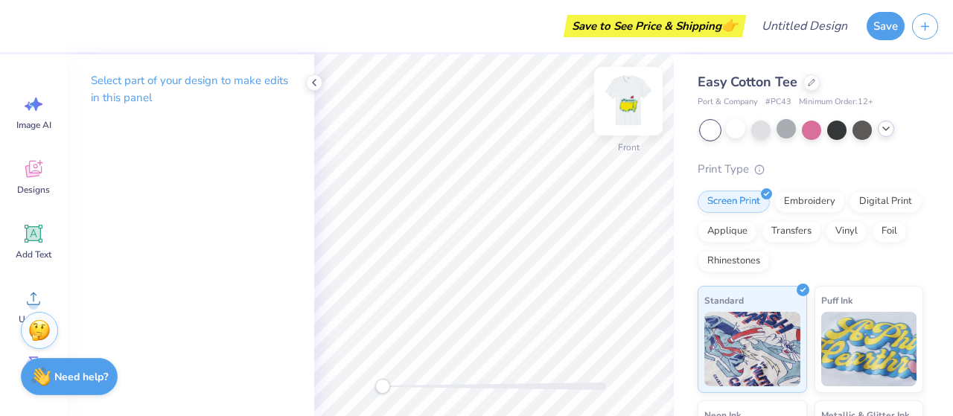
click at [625, 109] on img at bounding box center [629, 101] width 60 height 60
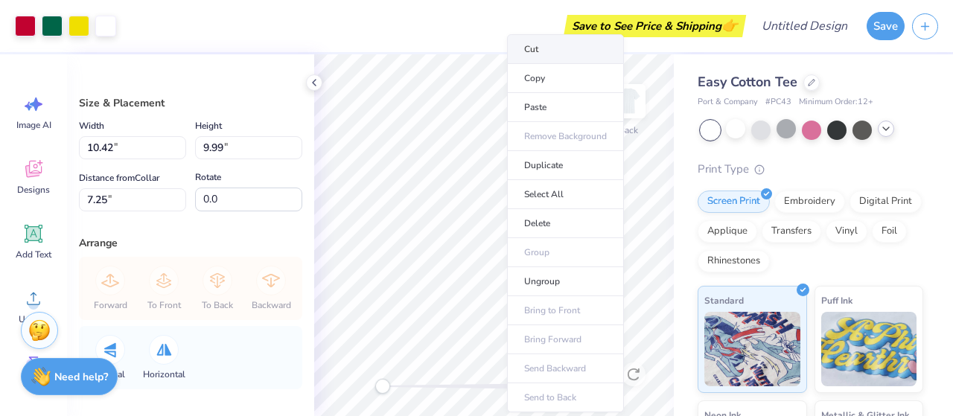
click at [535, 60] on li "Cut" at bounding box center [565, 49] width 117 height 30
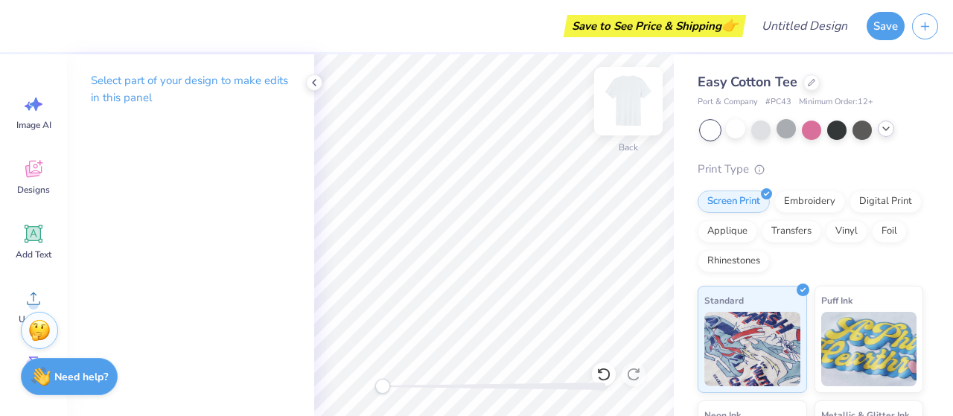
click at [625, 104] on img at bounding box center [629, 101] width 60 height 60
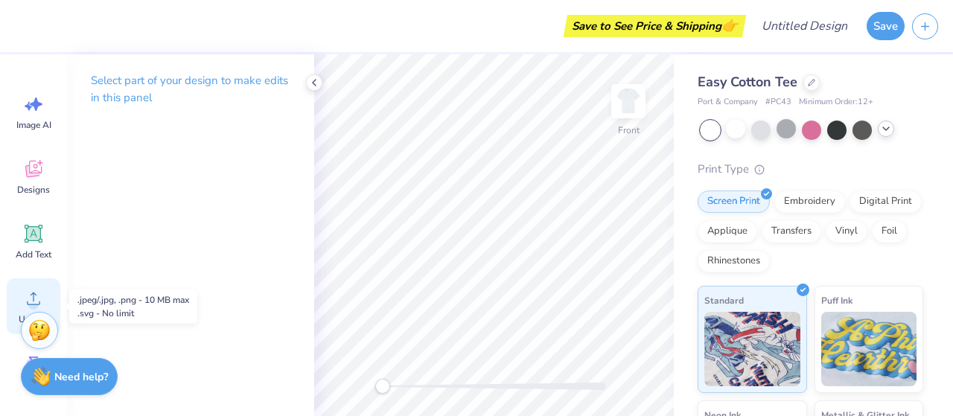
click at [29, 301] on icon at bounding box center [33, 298] width 22 height 22
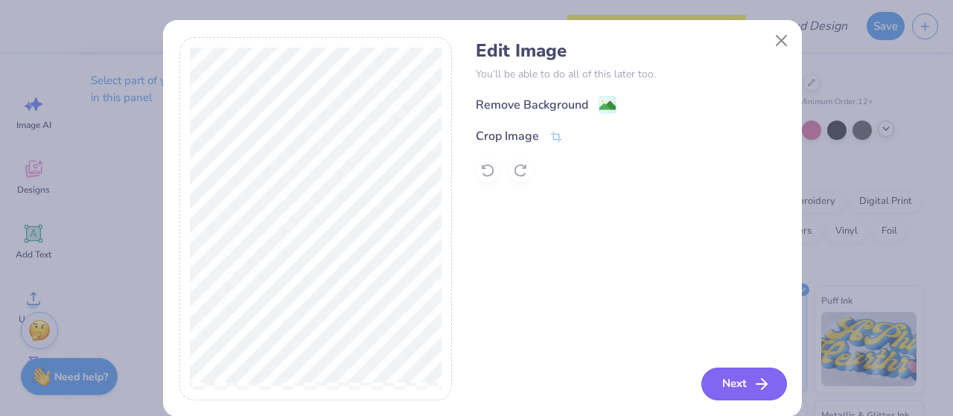
click at [742, 392] on button "Next" at bounding box center [744, 384] width 86 height 33
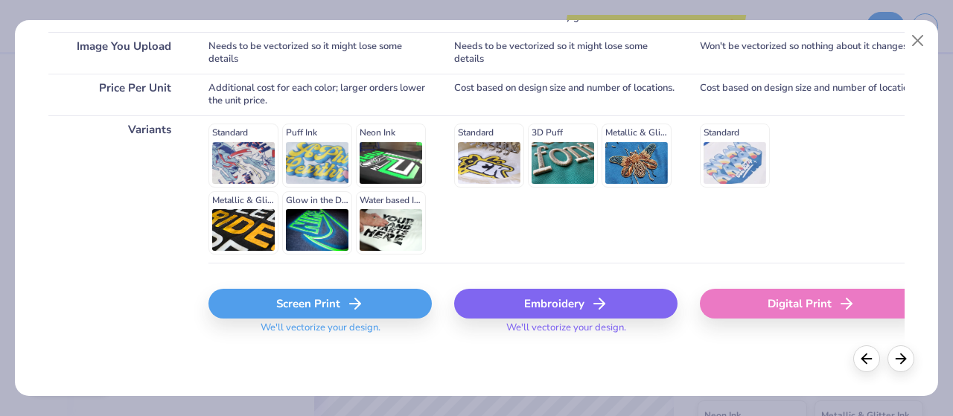
click at [325, 305] on div "Screen Print" at bounding box center [320, 304] width 223 height 30
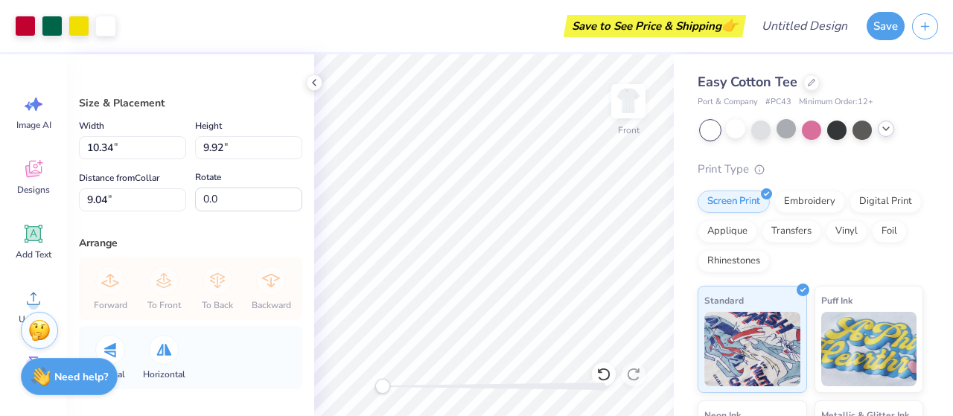
type input "11.60"
type input "11.13"
type input "2.87"
type input "2.99"
type input "1.67"
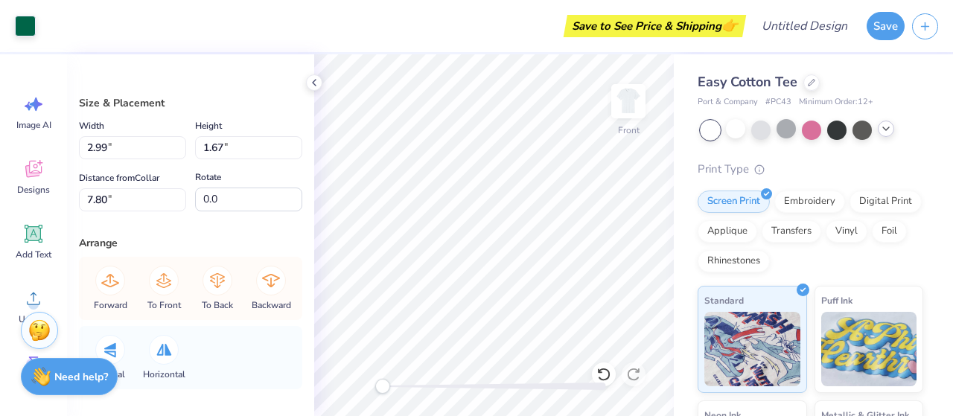
type input "3.73"
type input "2.09"
type input "7.20"
type input "4.03"
type input "5.85"
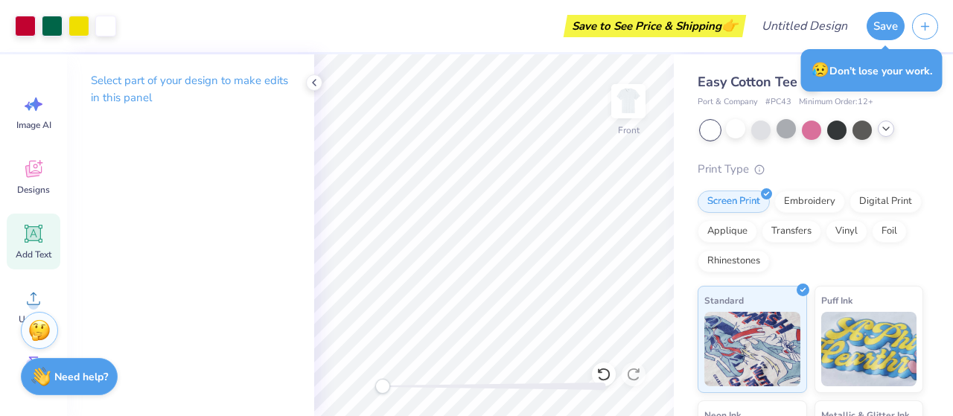
click at [29, 229] on icon at bounding box center [34, 234] width 14 height 14
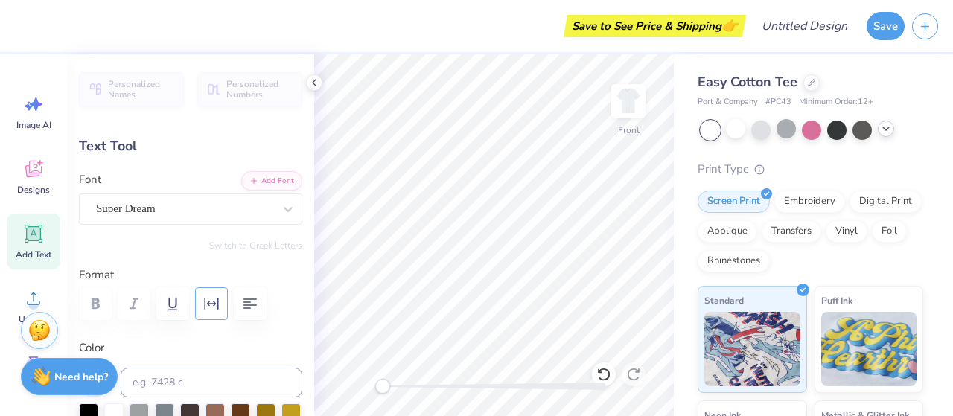
click at [208, 302] on icon "button" at bounding box center [212, 304] width 14 height 12
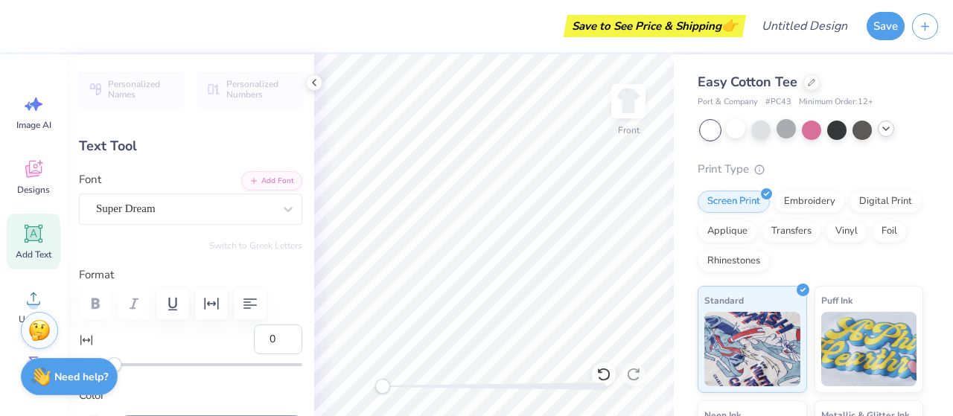
scroll to position [12, 1]
type textarea "d"
click at [296, 231] on div "Save to See Price & Shipping 👉 Design Title Save Image AI Designs Add Text Uplo…" at bounding box center [476, 208] width 953 height 416
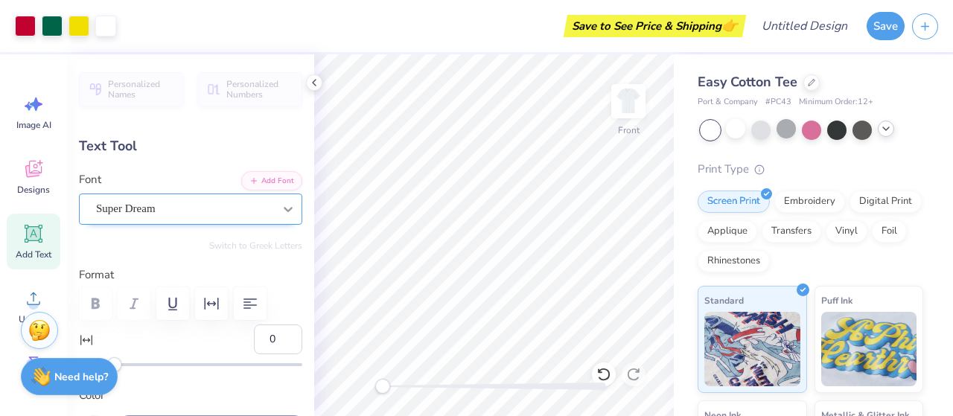
click at [281, 203] on icon at bounding box center [288, 209] width 15 height 15
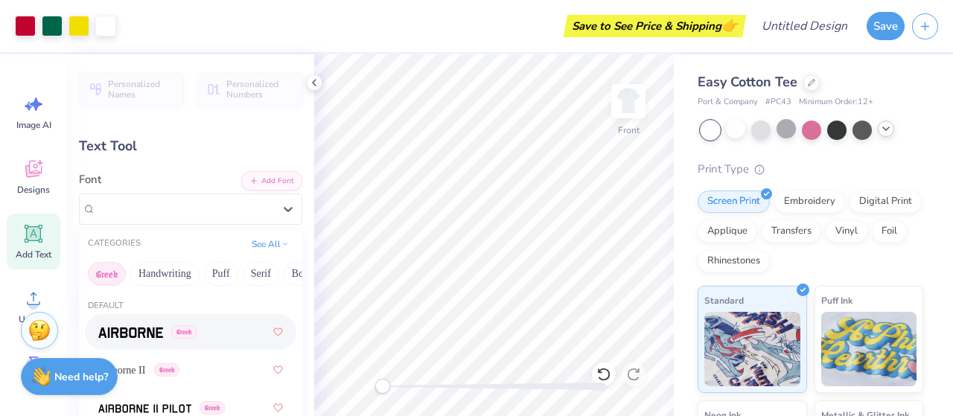
click at [147, 328] on img at bounding box center [130, 333] width 65 height 10
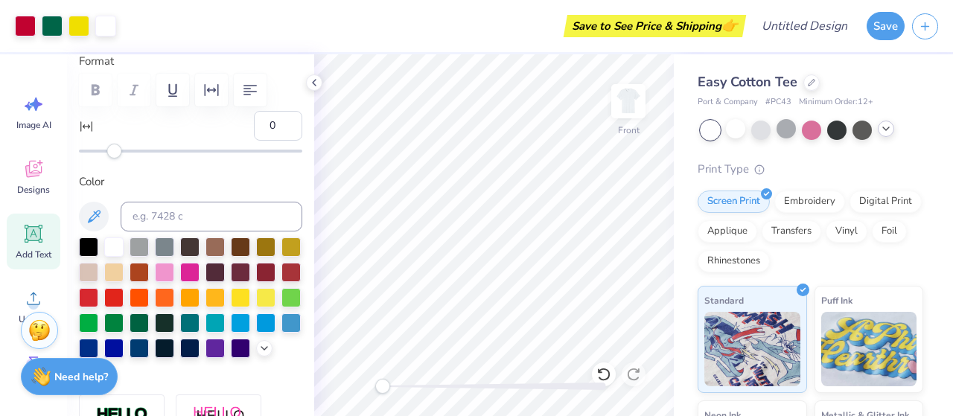
scroll to position [226, 0]
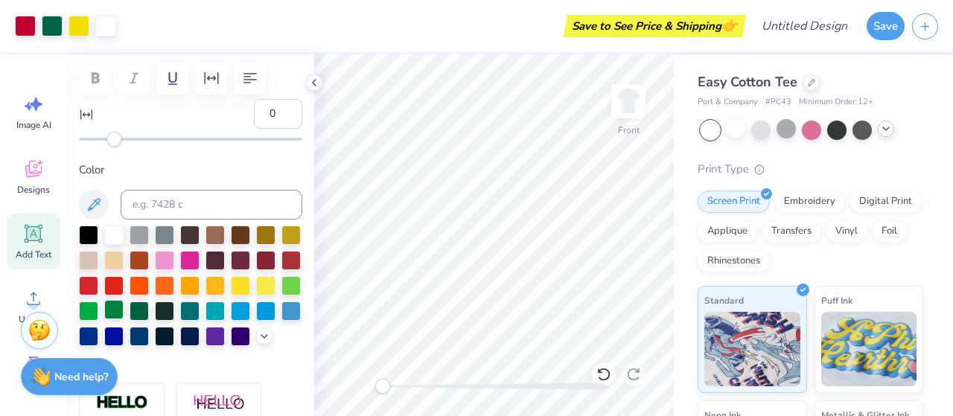
click at [124, 308] on div at bounding box center [113, 309] width 19 height 19
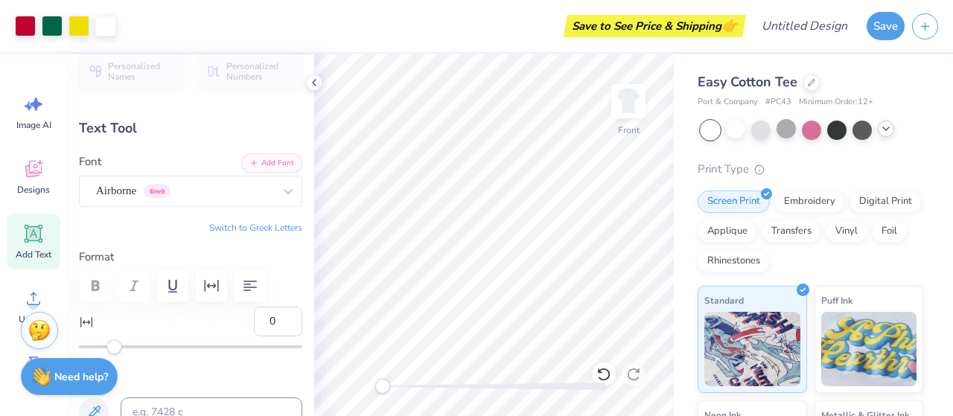
scroll to position [0, 0]
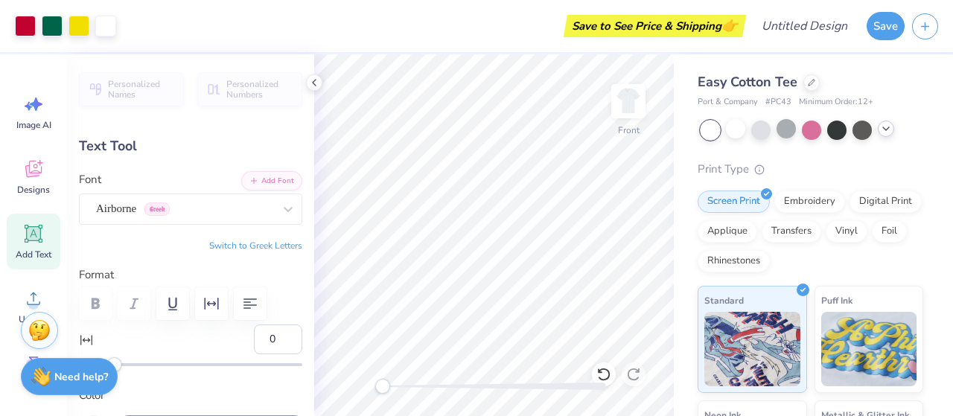
click at [44, 229] on icon at bounding box center [33, 234] width 22 height 22
type input "13.07"
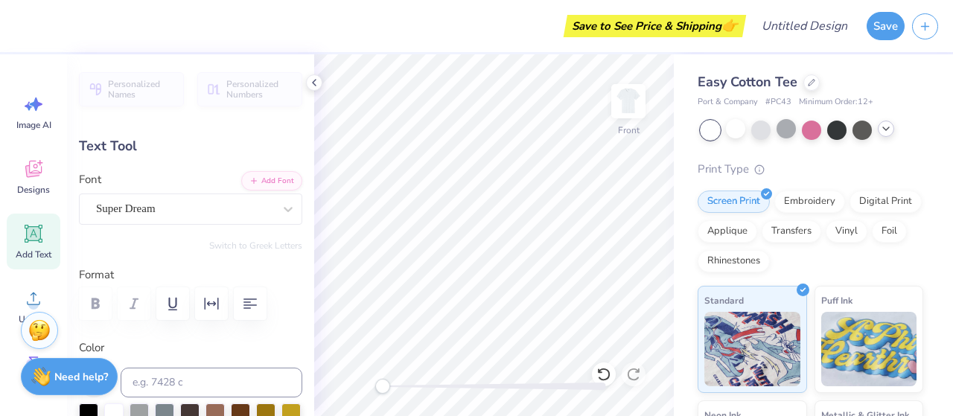
scroll to position [226, 0]
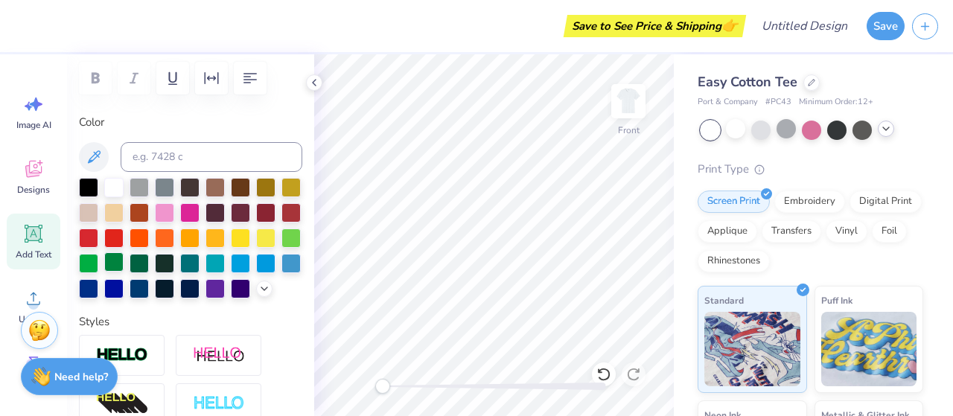
click at [124, 260] on div at bounding box center [113, 261] width 19 height 19
click at [149, 260] on div at bounding box center [139, 261] width 19 height 19
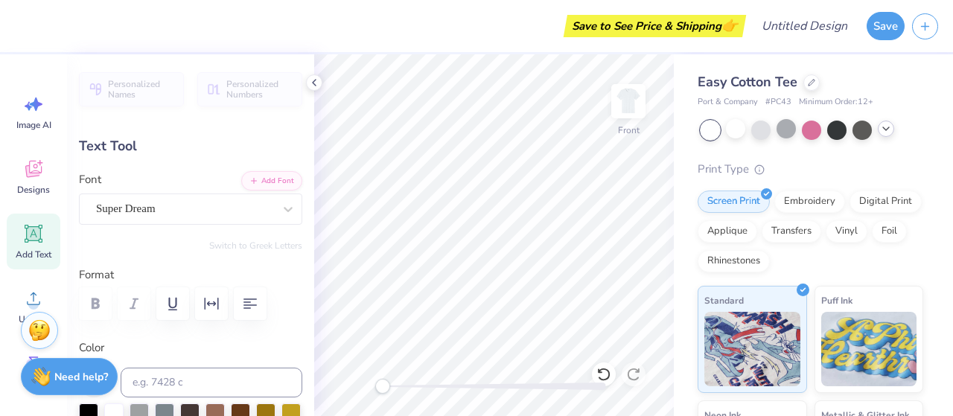
type textarea "Dads Day 2025"
type input "14.90"
type input "8.12"
click at [241, 227] on div "Personalized Names Personalized Numbers Text Tool Add Font Font Super Dream Swi…" at bounding box center [190, 235] width 247 height 362
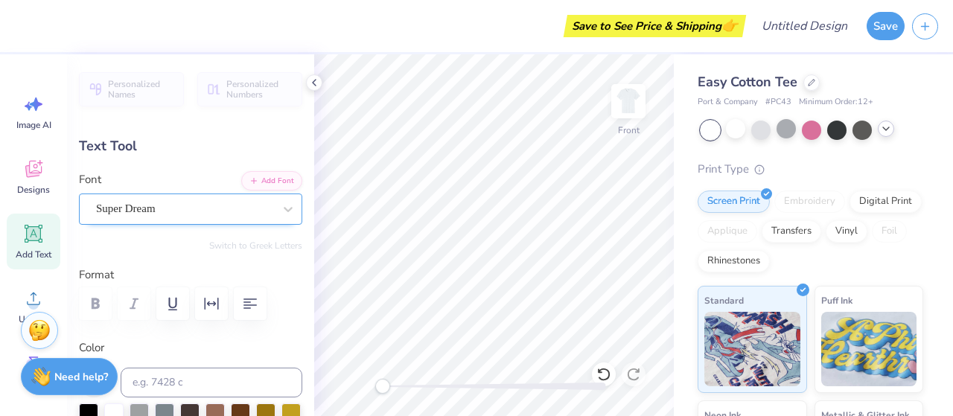
click at [241, 214] on div "Super Dream" at bounding box center [185, 208] width 180 height 23
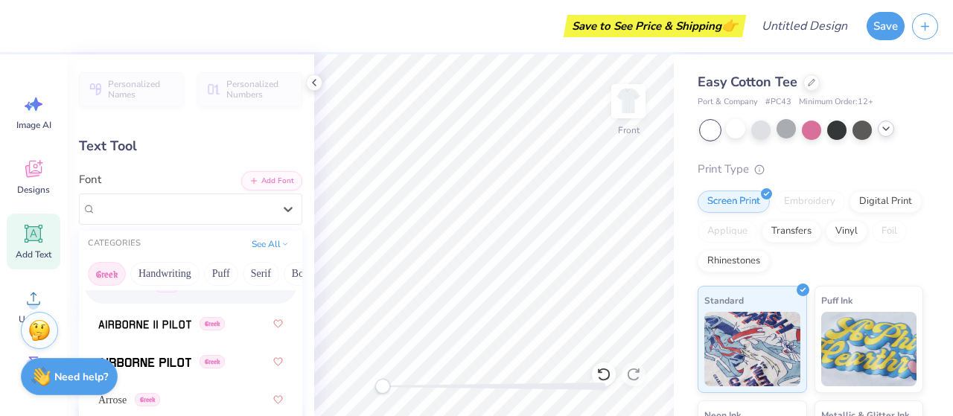
scroll to position [86, 0]
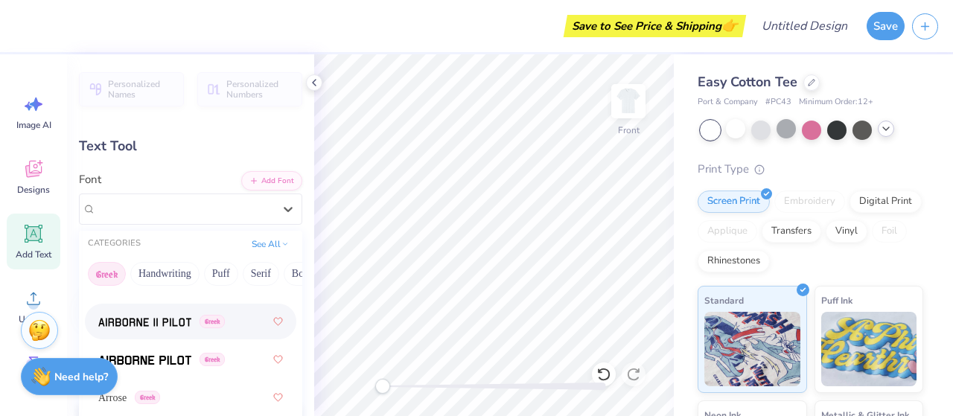
click at [141, 320] on img at bounding box center [144, 322] width 93 height 10
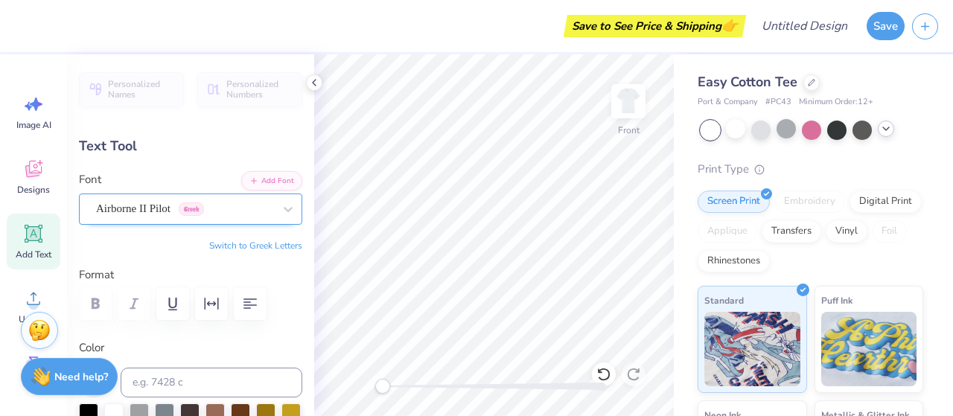
click at [159, 214] on div "Airborne II Pilot Greek" at bounding box center [185, 208] width 180 height 23
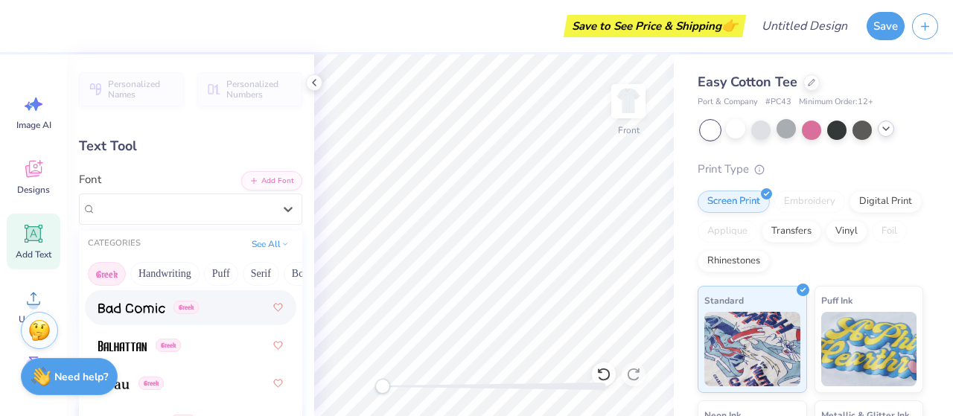
scroll to position [214, 0]
click at [153, 304] on img at bounding box center [131, 308] width 67 height 10
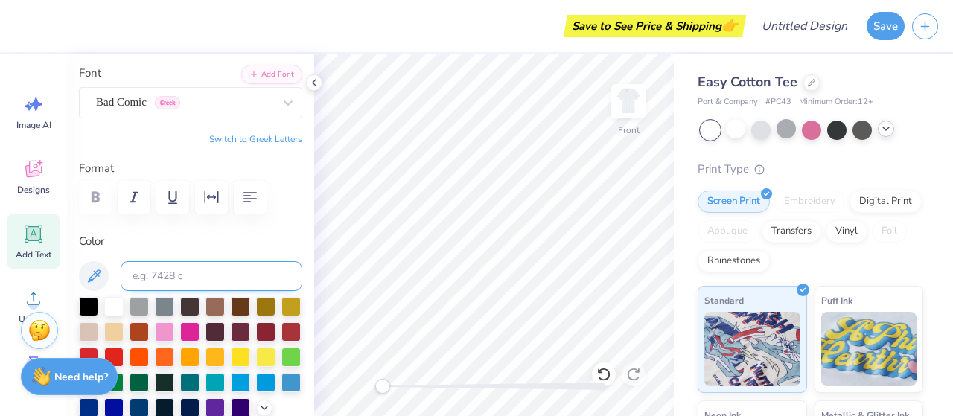
scroll to position [110, 0]
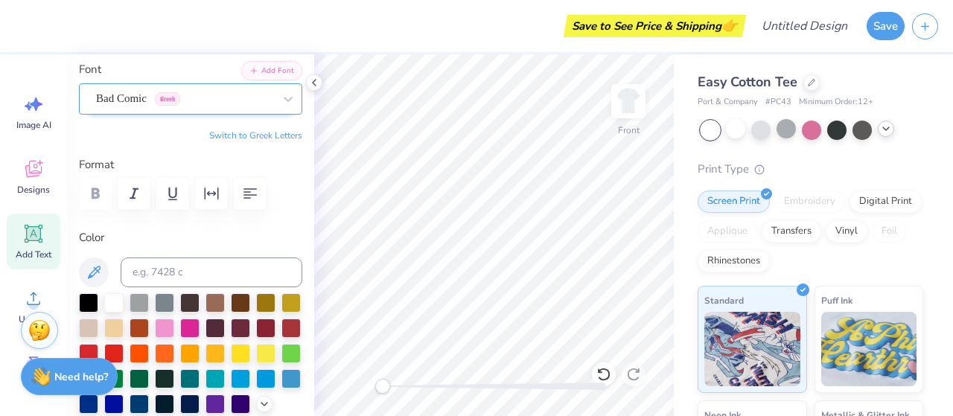
click at [189, 113] on div "Bad Comic Greek" at bounding box center [190, 98] width 223 height 31
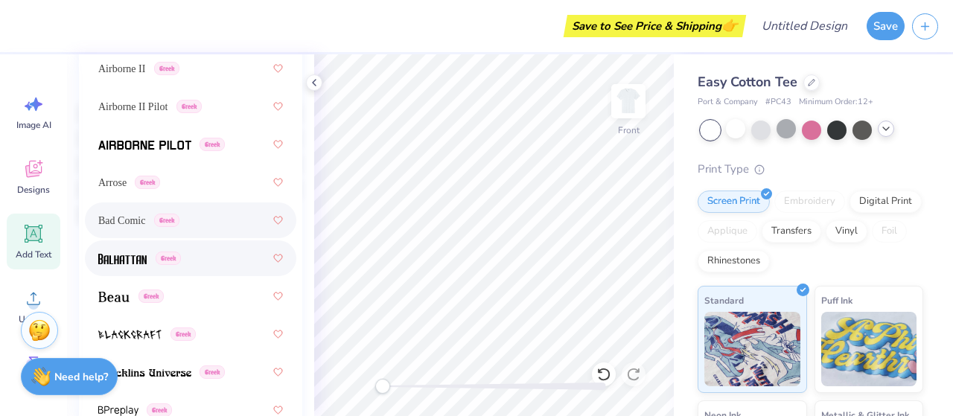
scroll to position [302, 0]
click at [187, 254] on div "Greek" at bounding box center [190, 257] width 185 height 27
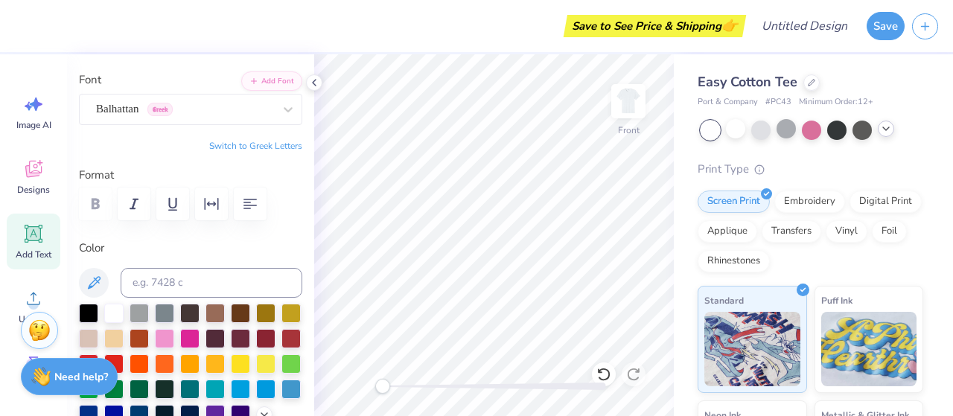
scroll to position [100, 0]
click at [153, 106] on div "Balhattan Greek" at bounding box center [185, 109] width 180 height 23
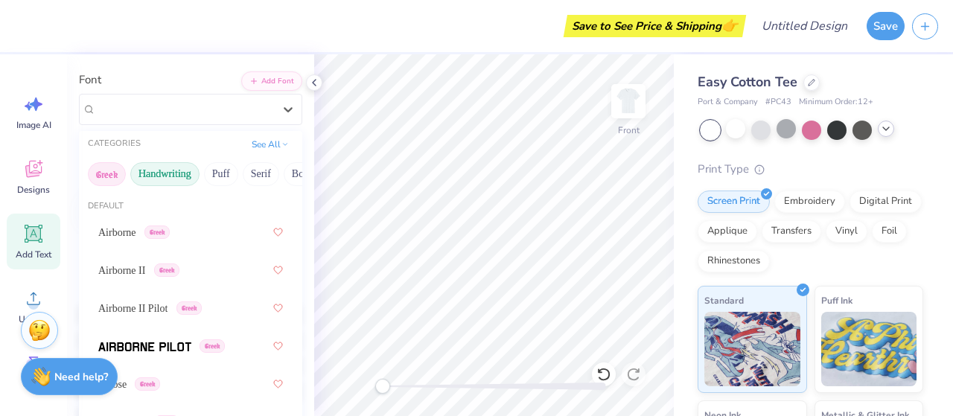
click at [173, 172] on button "Handwriting" at bounding box center [164, 174] width 69 height 24
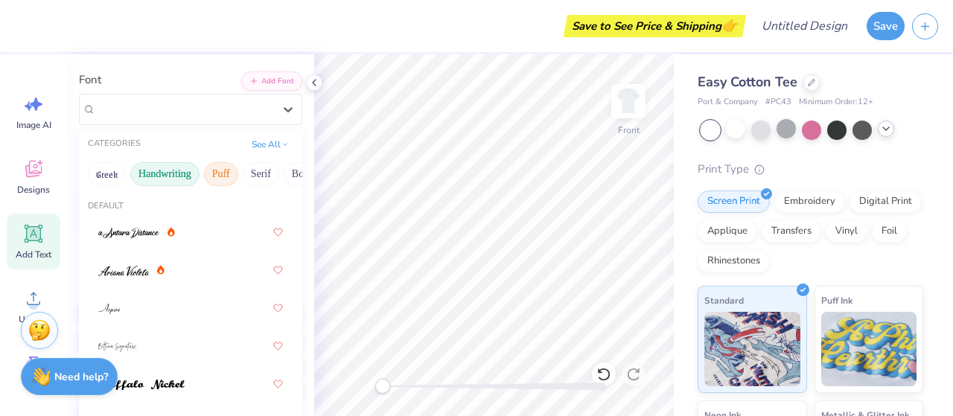
click at [232, 170] on button "Puff" at bounding box center [221, 174] width 34 height 24
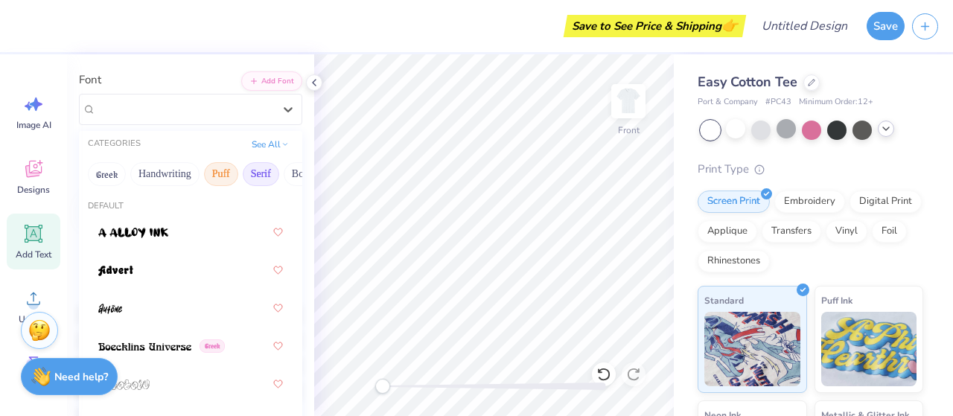
click at [270, 182] on button "Serif" at bounding box center [261, 174] width 36 height 24
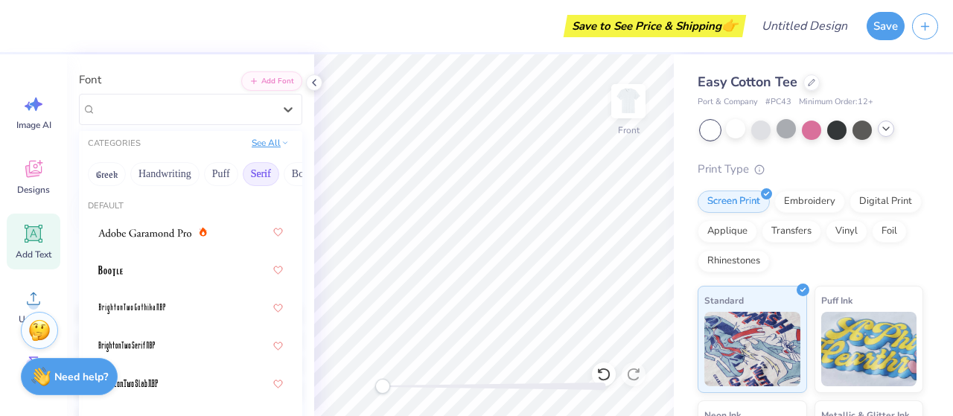
click at [272, 147] on button "See All" at bounding box center [270, 143] width 46 height 15
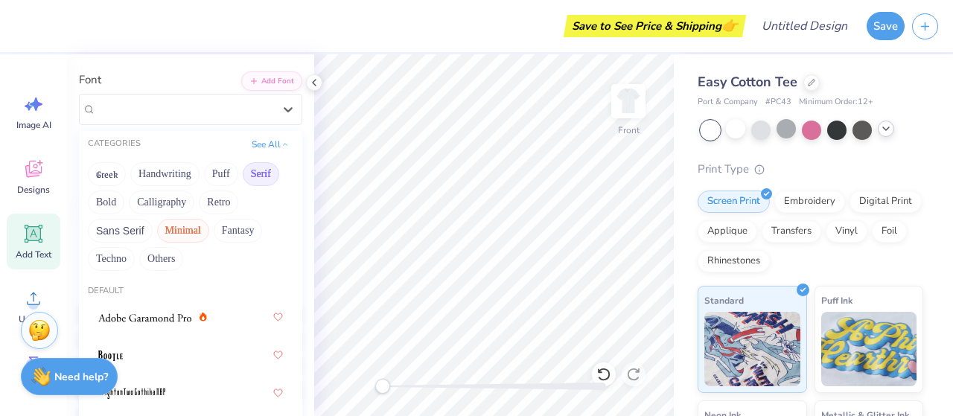
click at [178, 229] on button "Minimal" at bounding box center [183, 231] width 52 height 24
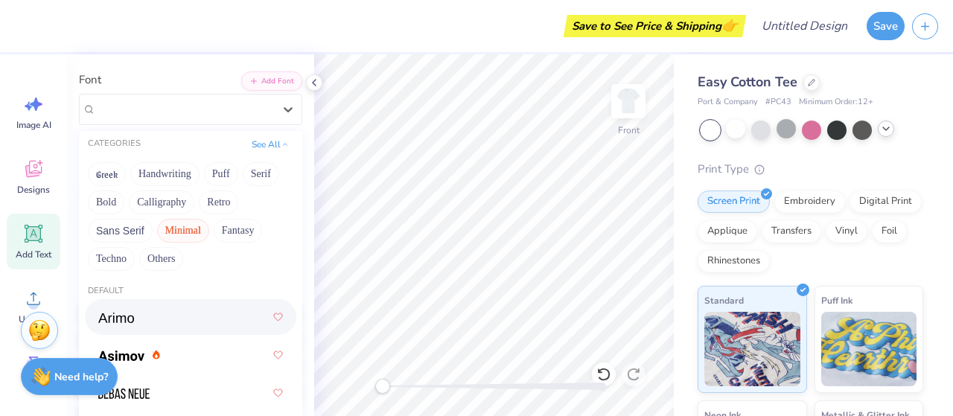
click at [160, 319] on div at bounding box center [190, 317] width 185 height 27
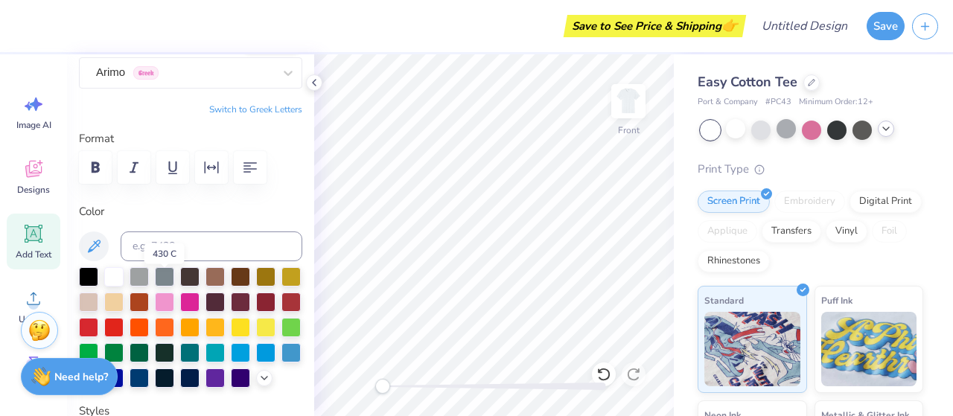
scroll to position [129, 0]
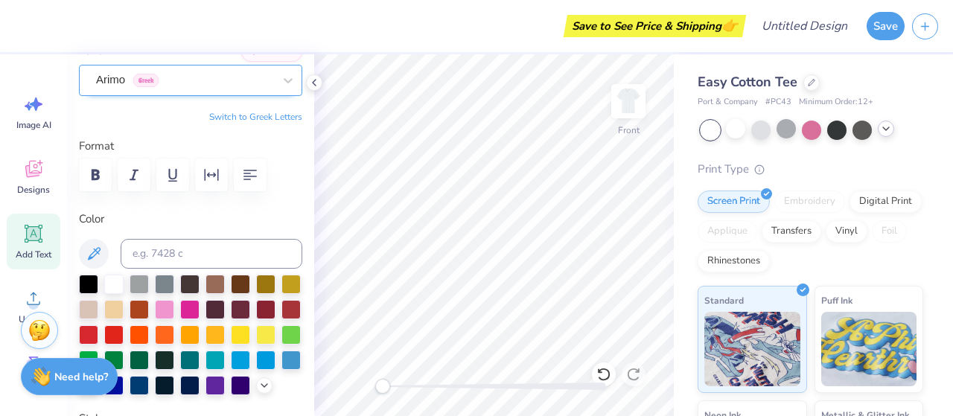
click at [182, 74] on div "Arimo Greek" at bounding box center [185, 80] width 180 height 23
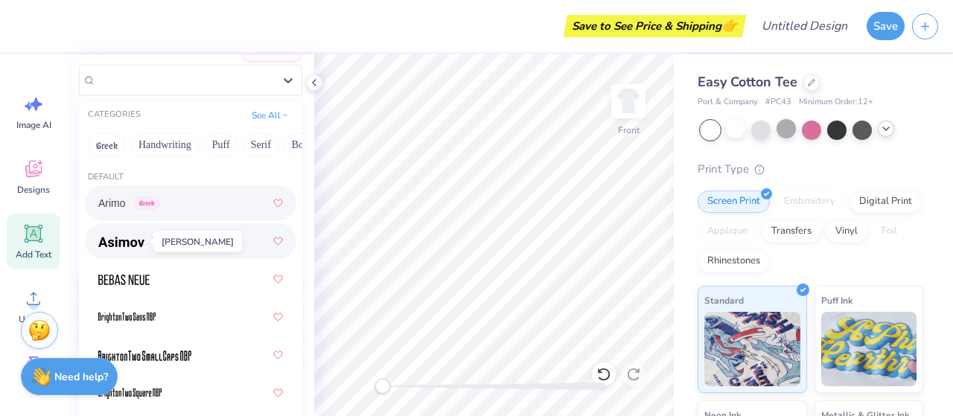
click at [144, 245] on img at bounding box center [121, 242] width 46 height 10
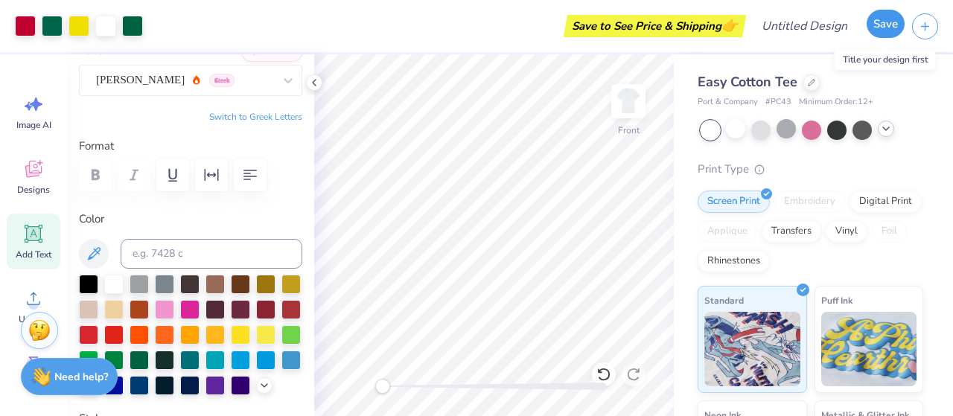
click at [887, 15] on button "Save" at bounding box center [886, 24] width 38 height 28
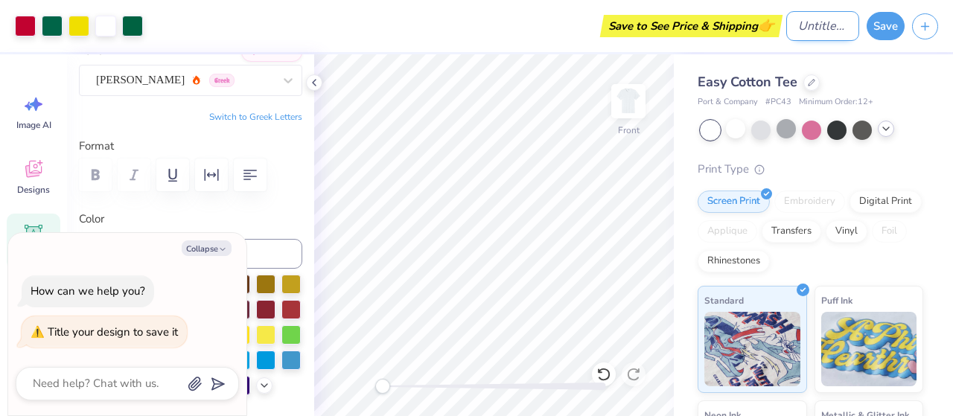
type textarea "x"
click at [791, 22] on input "Design Title" at bounding box center [822, 26] width 73 height 30
type input "P"
type textarea "x"
type input "Pi"
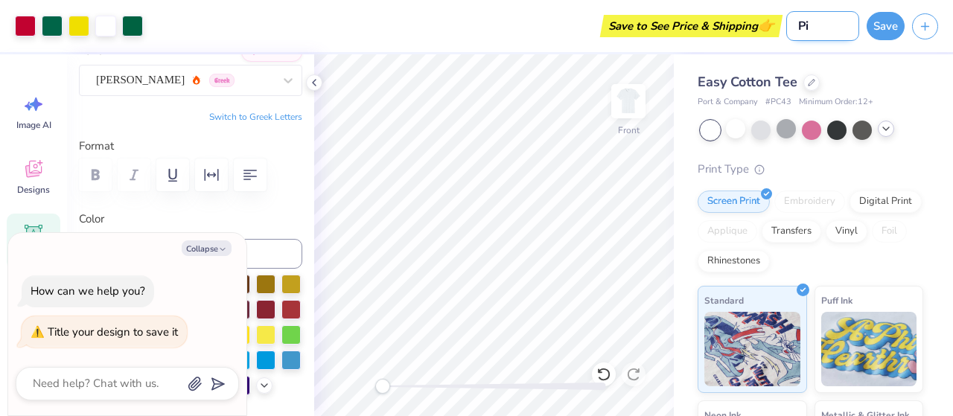
type textarea "x"
type input "Pi"
type textarea "x"
type input "Pi k"
type textarea "x"
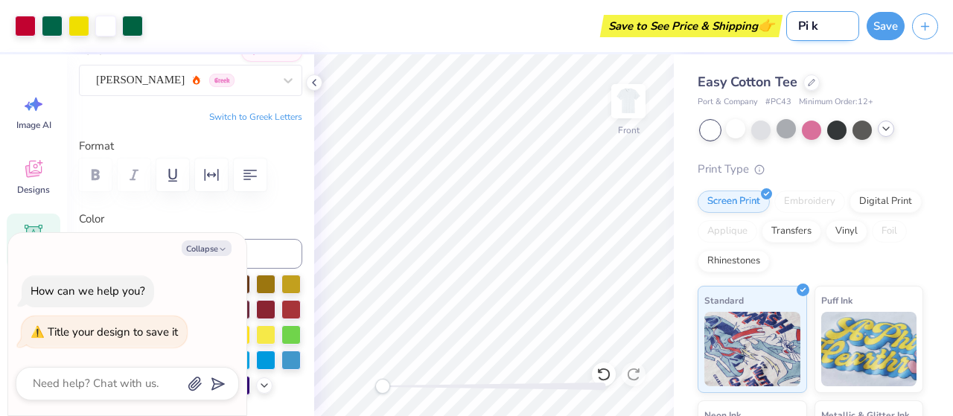
type input "Pi ka"
type textarea "x"
type input "Pi kap"
type textarea "x"
type input "Pi [PERSON_NAME]"
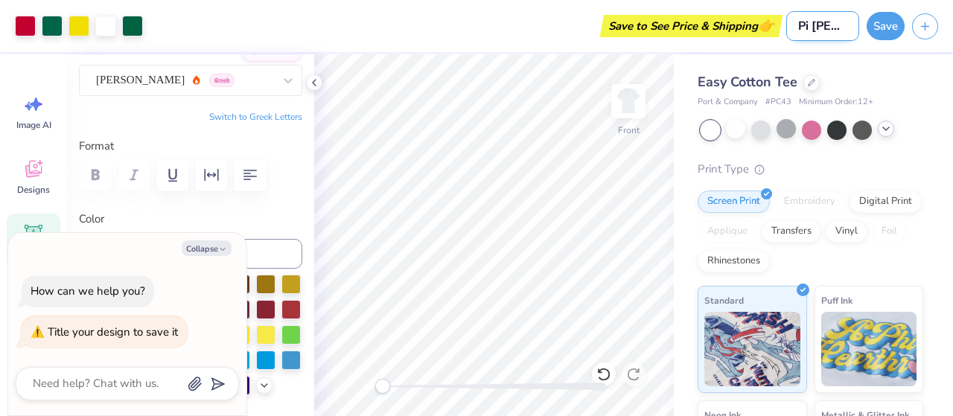
type textarea "x"
type input "Pi [PERSON_NAME]"
click at [882, 26] on button "Save" at bounding box center [886, 24] width 38 height 28
type textarea "x"
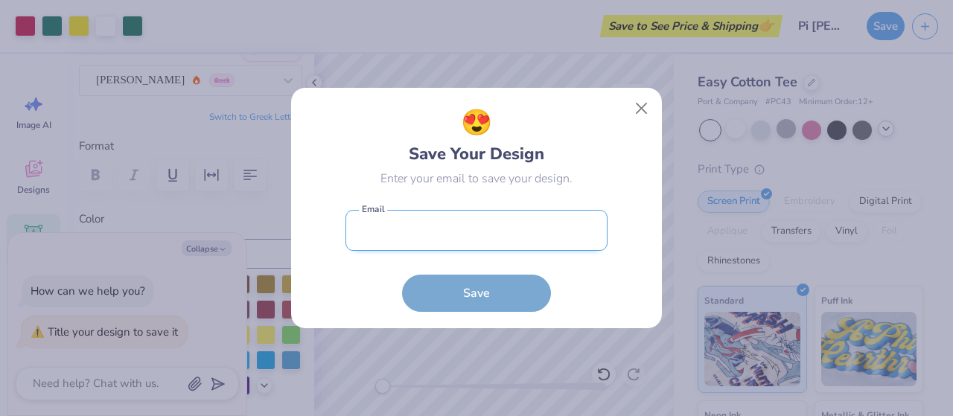
click at [462, 227] on input "email" at bounding box center [477, 230] width 262 height 41
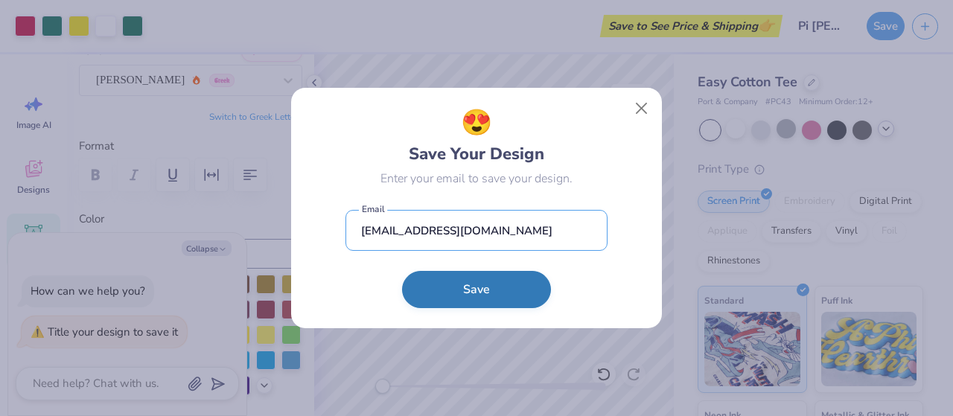
type input "[EMAIL_ADDRESS][DOMAIN_NAME]"
click at [465, 285] on button "Save" at bounding box center [476, 289] width 149 height 37
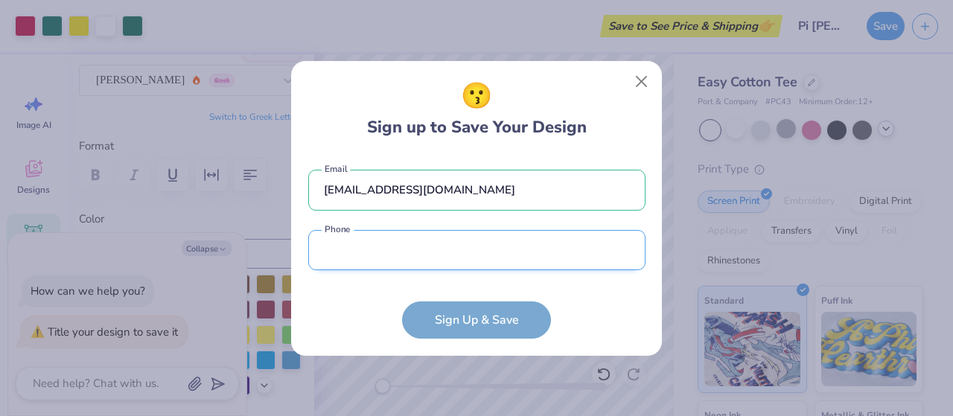
click at [459, 259] on input "tel" at bounding box center [476, 250] width 337 height 41
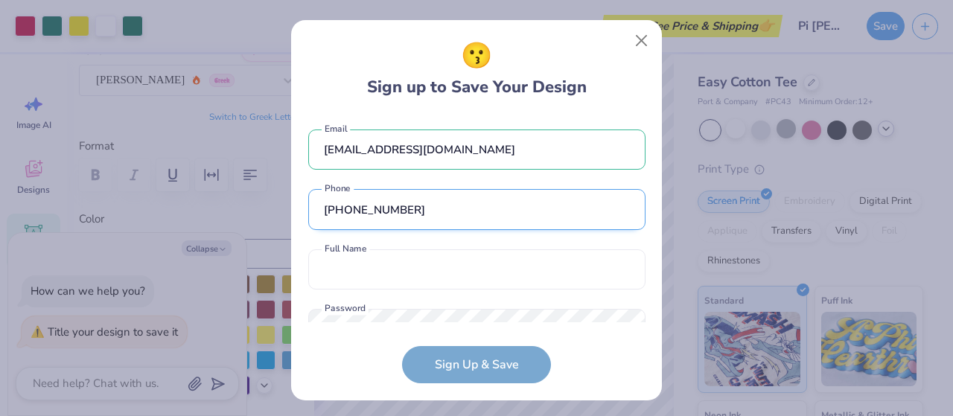
scroll to position [54, 0]
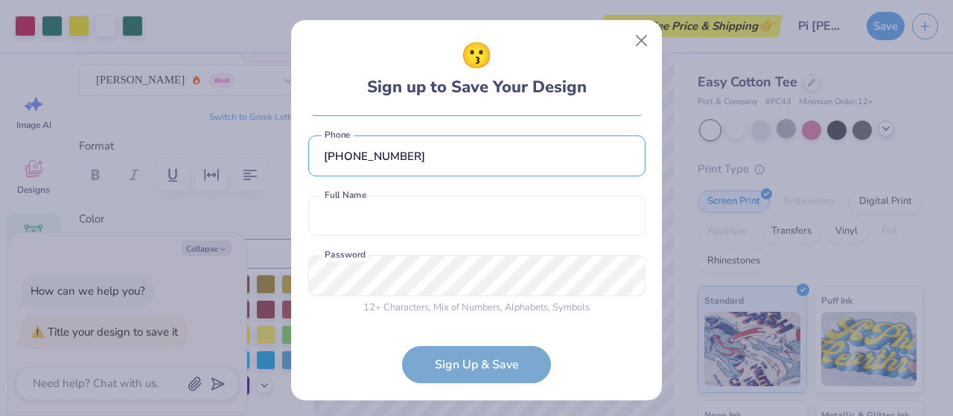
type input "[PHONE_NUMBER]"
click at [435, 194] on div "[EMAIL_ADDRESS][DOMAIN_NAME] Email [PHONE_NUMBER] Phone Full Name is a required…" at bounding box center [476, 219] width 337 height 209
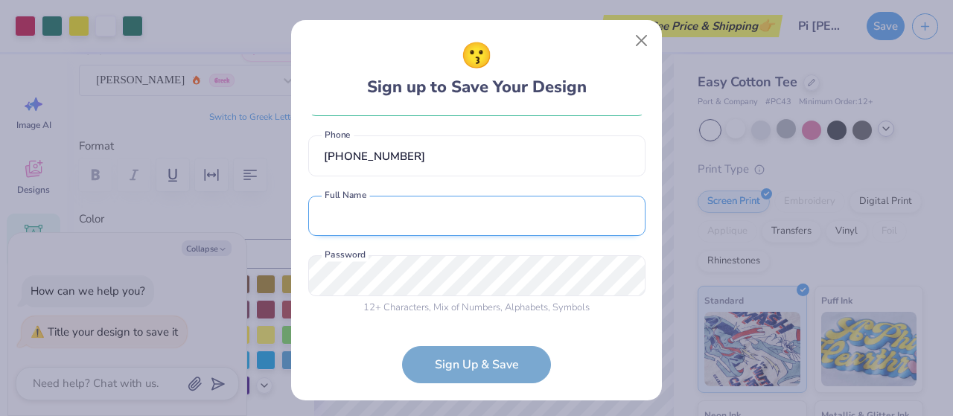
click at [417, 202] on input "text" at bounding box center [476, 216] width 337 height 41
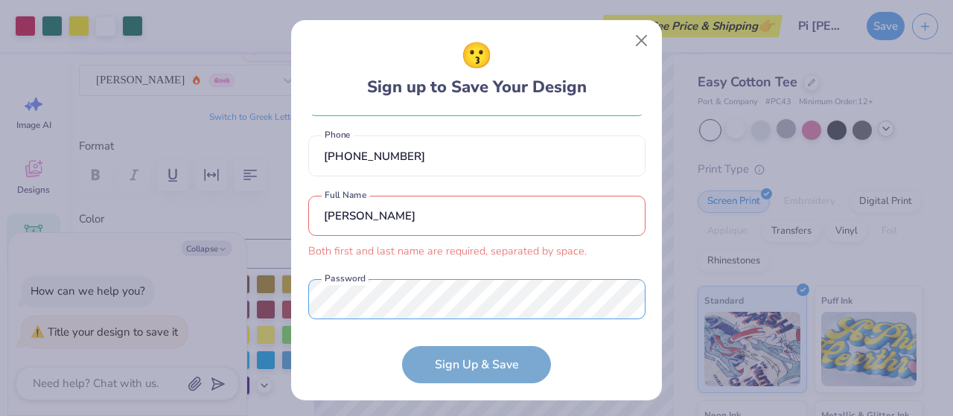
scroll to position [77, 0]
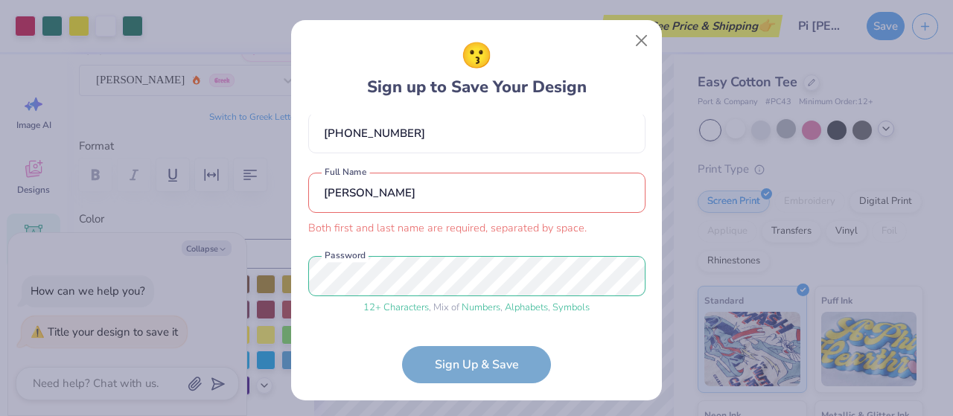
click at [469, 363] on form "[EMAIL_ADDRESS][DOMAIN_NAME] Email [PHONE_NUMBER] Phone [PERSON_NAME] Both firs…" at bounding box center [476, 250] width 337 height 270
click at [456, 373] on form "[EMAIL_ADDRESS][DOMAIN_NAME] Email [PHONE_NUMBER] Phone [PERSON_NAME] Both firs…" at bounding box center [476, 250] width 337 height 270
click at [342, 194] on input "[PERSON_NAME]" at bounding box center [476, 193] width 337 height 41
click at [360, 193] on input "[PERSON_NAME]" at bounding box center [476, 193] width 337 height 41
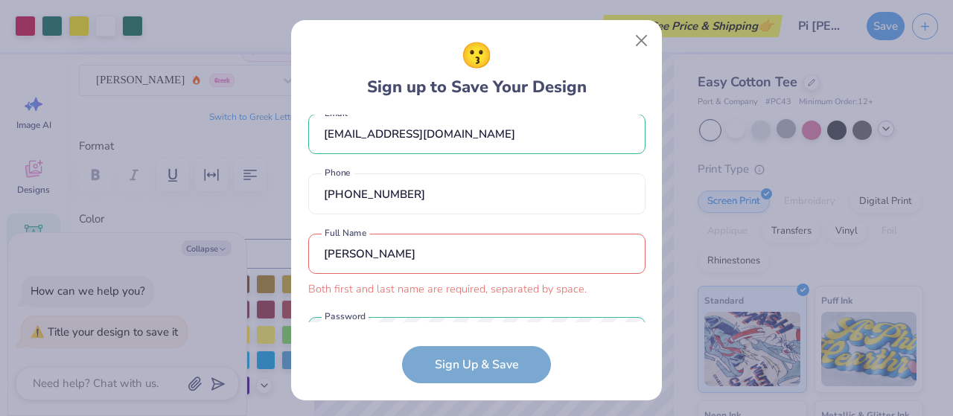
scroll to position [0, 0]
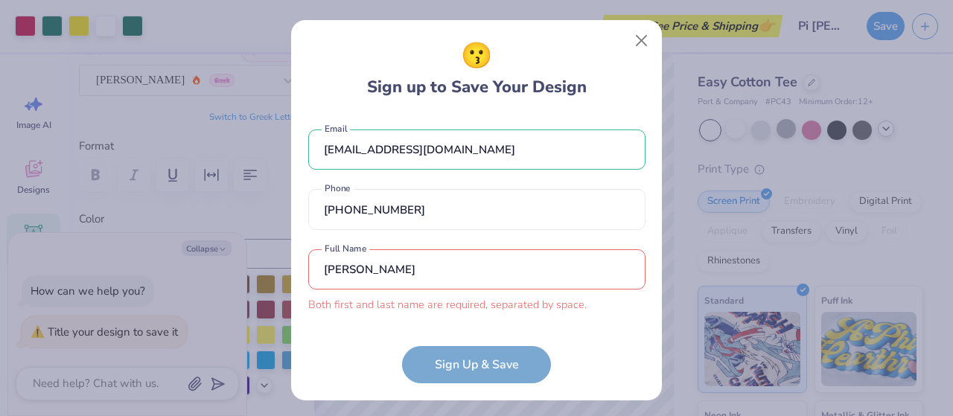
type input "[PERSON_NAME]"
click at [467, 381] on form "[EMAIL_ADDRESS][DOMAIN_NAME] Email [PHONE_NUMBER] Phone [PERSON_NAME] Both firs…" at bounding box center [476, 250] width 337 height 270
click at [445, 267] on input "[PERSON_NAME]" at bounding box center [476, 269] width 337 height 41
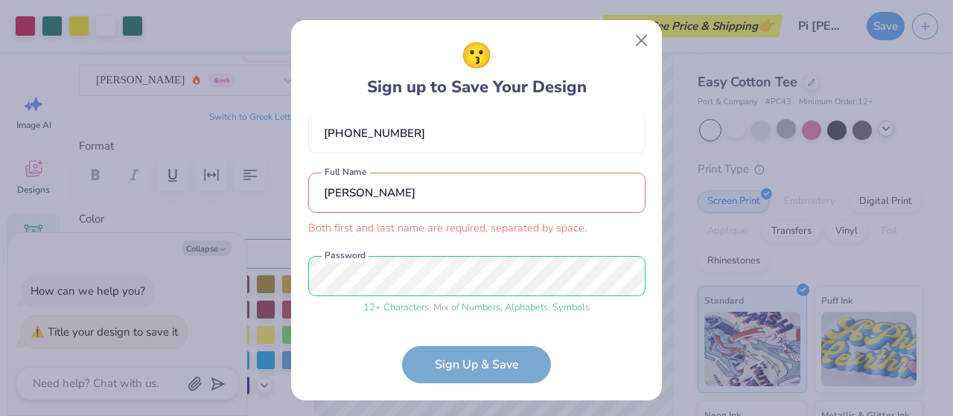
click at [452, 369] on form "[EMAIL_ADDRESS][DOMAIN_NAME] Email [PHONE_NUMBER] Phone [PERSON_NAME] Both firs…" at bounding box center [476, 250] width 337 height 270
click at [432, 245] on div "[EMAIL_ADDRESS][DOMAIN_NAME] Email [PHONE_NUMBER] Phone [PERSON_NAME] Both firs…" at bounding box center [476, 219] width 337 height 209
drag, startPoint x: 416, startPoint y: 195, endPoint x: 316, endPoint y: 193, distance: 99.8
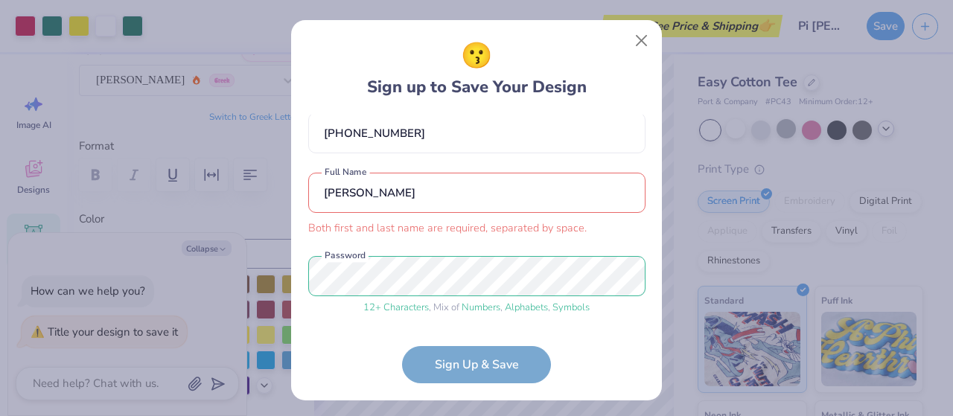
click at [316, 193] on input "[PERSON_NAME]" at bounding box center [476, 193] width 337 height 41
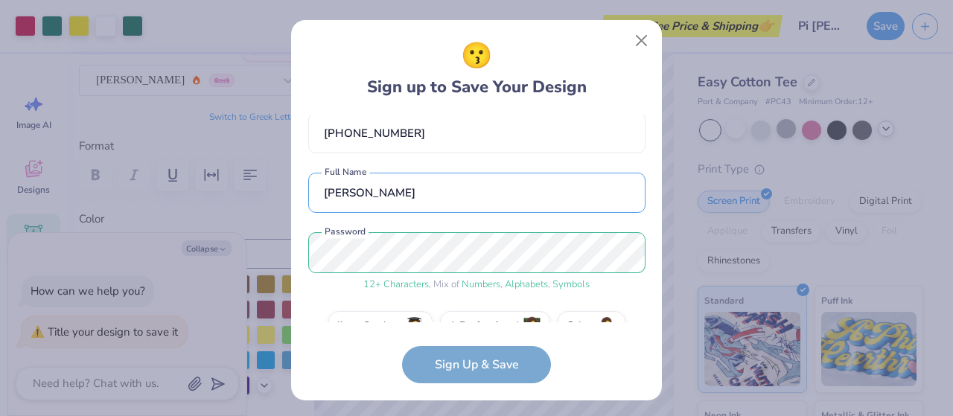
type input "[PERSON_NAME]"
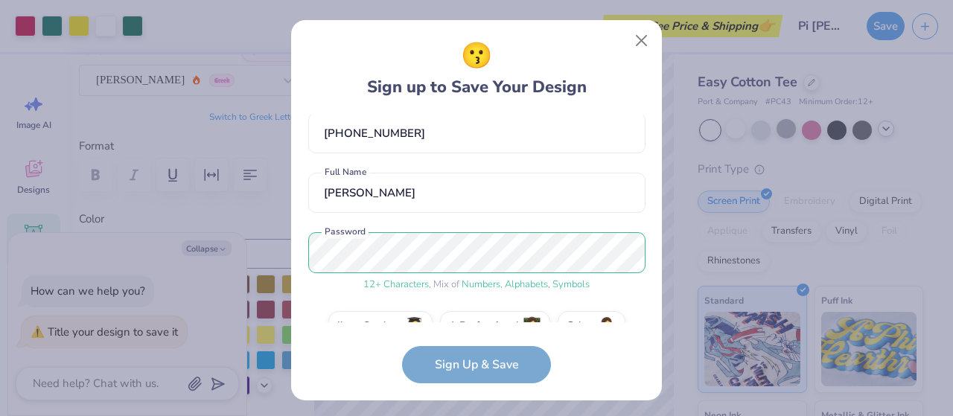
click at [450, 374] on form "[EMAIL_ADDRESS][DOMAIN_NAME] Email [PHONE_NUMBER] Phone [PERSON_NAME] Full Name…" at bounding box center [476, 250] width 337 height 270
click at [451, 365] on form "[EMAIL_ADDRESS][DOMAIN_NAME] Email [PHONE_NUMBER] Phone [PERSON_NAME] Full Name…" at bounding box center [476, 250] width 337 height 270
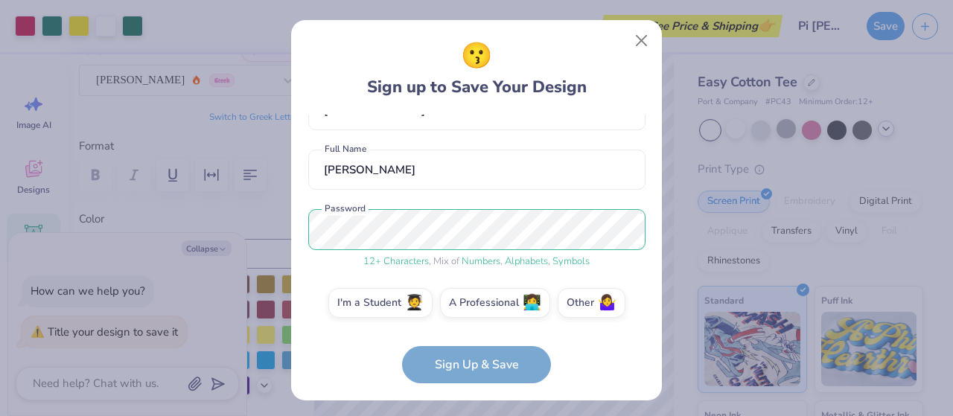
scroll to position [110, 0]
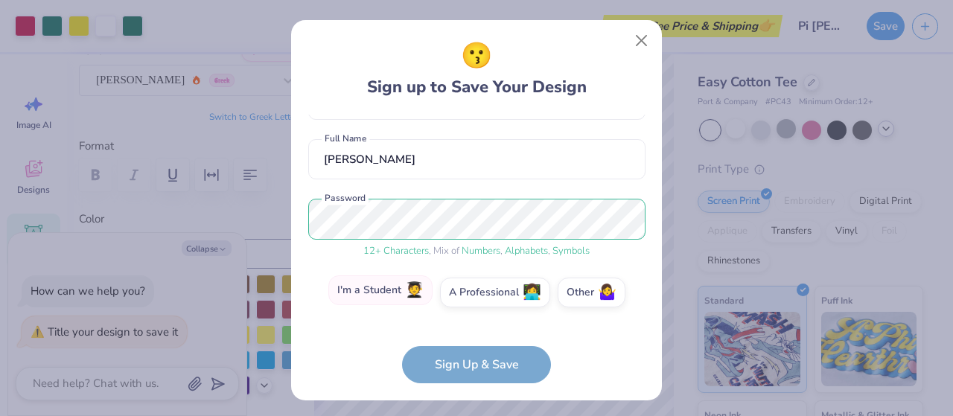
click at [368, 299] on label "I'm a Student 🧑‍🎓" at bounding box center [380, 291] width 104 height 30
click at [472, 402] on input "I'm a Student 🧑‍🎓" at bounding box center [477, 407] width 10 height 10
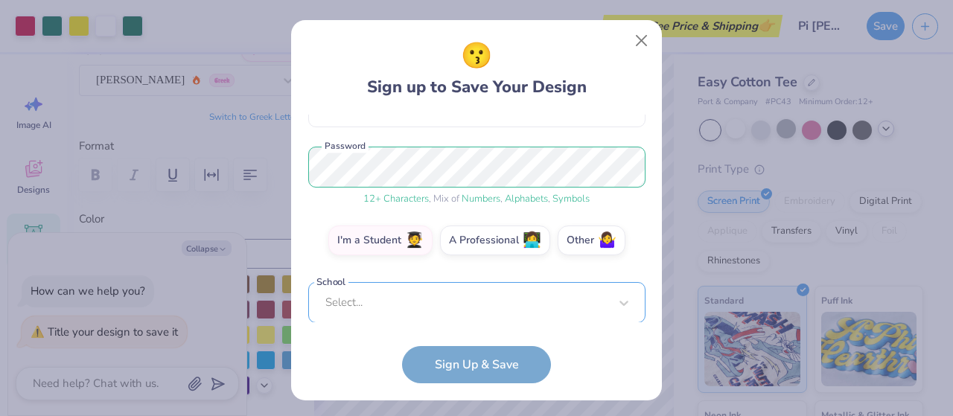
click at [477, 316] on div "[EMAIL_ADDRESS][DOMAIN_NAME] Email [PHONE_NUMBER] Phone [PERSON_NAME] Full Name…" at bounding box center [476, 219] width 337 height 209
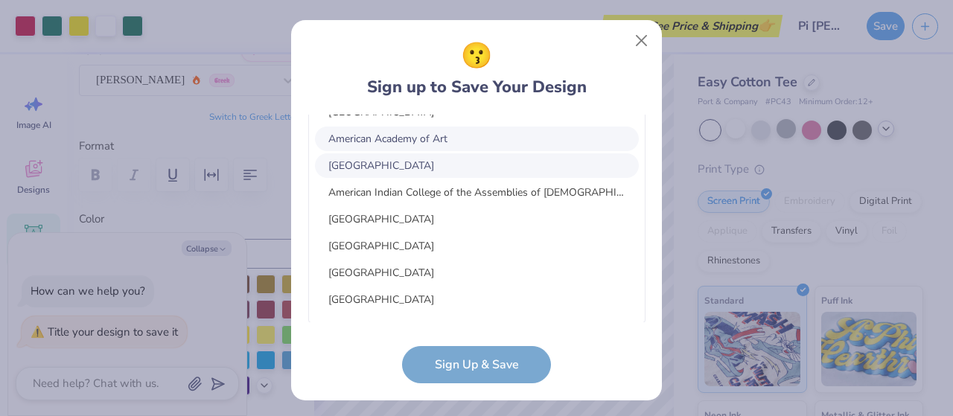
scroll to position [770, 0]
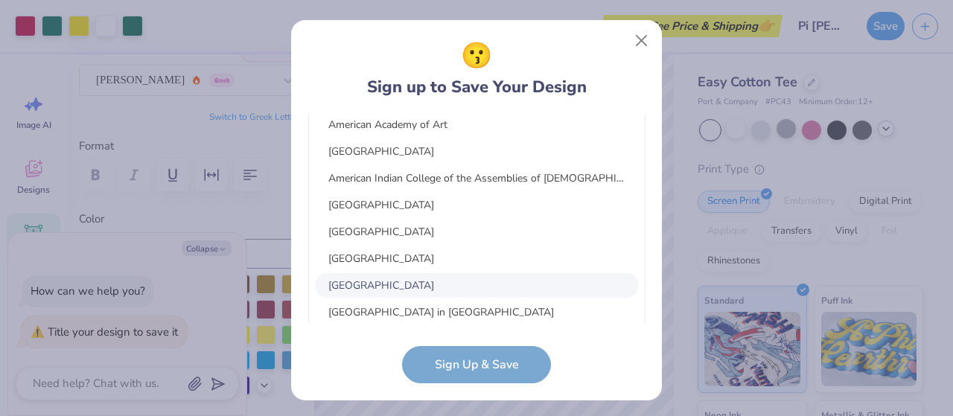
click at [384, 273] on div "[GEOGRAPHIC_DATA]" at bounding box center [477, 285] width 324 height 25
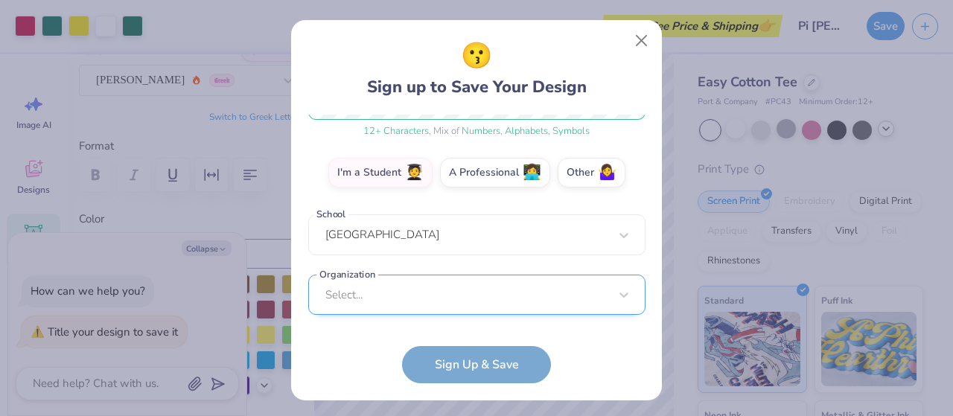
click at [416, 291] on div "Select..." at bounding box center [476, 295] width 337 height 41
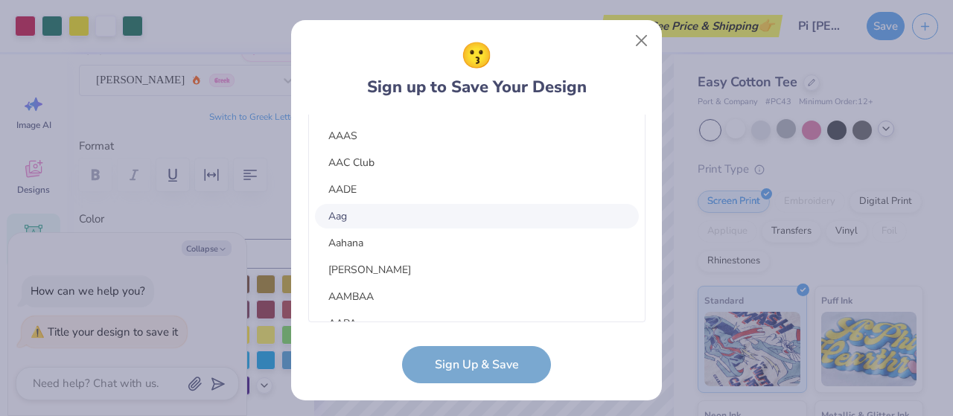
scroll to position [0, 0]
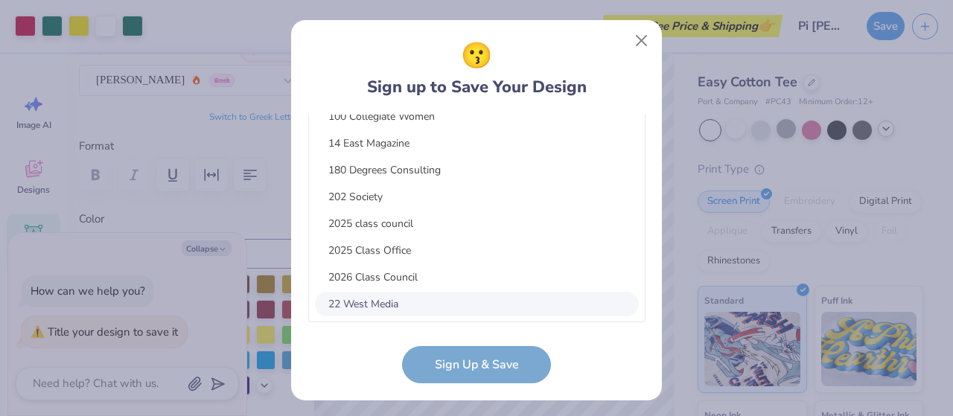
click at [370, 346] on form "[EMAIL_ADDRESS][DOMAIN_NAME] Email [PHONE_NUMBER] Phone [PERSON_NAME] Full Name…" at bounding box center [476, 250] width 337 height 270
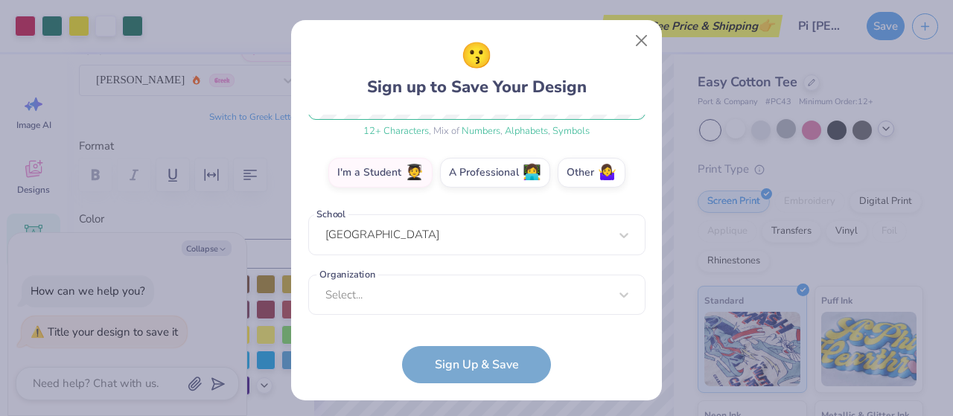
click at [448, 380] on form "[EMAIL_ADDRESS][DOMAIN_NAME] Email [PHONE_NUMBER] Phone [PERSON_NAME] Full Name…" at bounding box center [476, 250] width 337 height 270
click at [449, 369] on form "[EMAIL_ADDRESS][DOMAIN_NAME] Email [PHONE_NUMBER] Phone [PERSON_NAME] Full Name…" at bounding box center [476, 250] width 337 height 270
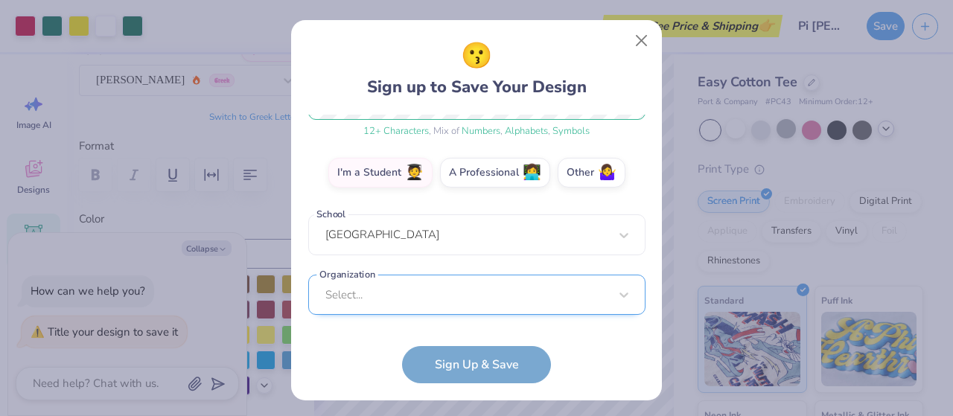
click at [451, 296] on div "Select..." at bounding box center [476, 295] width 337 height 41
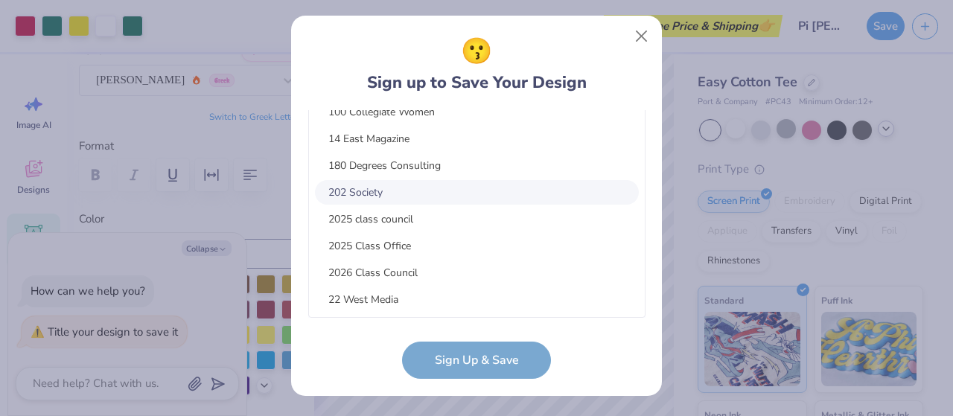
scroll to position [0, 0]
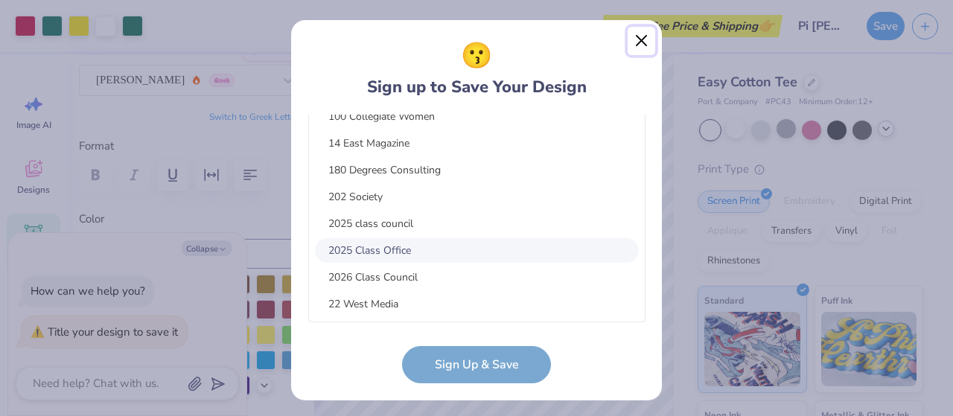
click at [638, 54] on button "Close" at bounding box center [642, 41] width 28 height 28
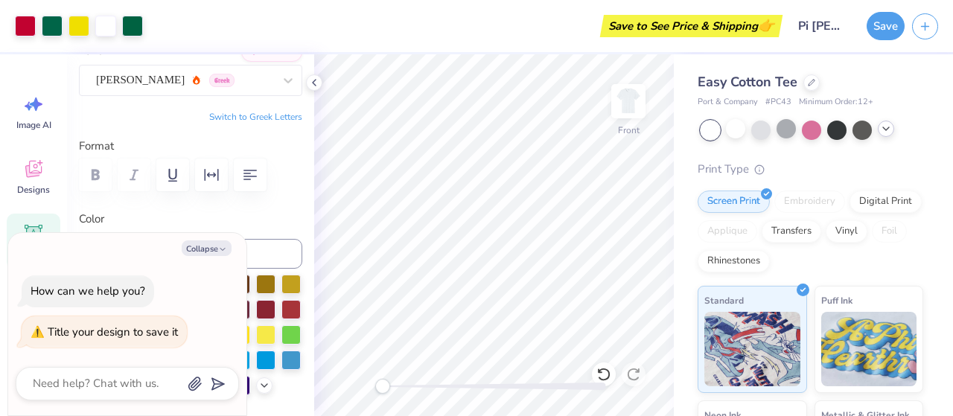
scroll to position [144, 0]
